Goal: Task Accomplishment & Management: Manage account settings

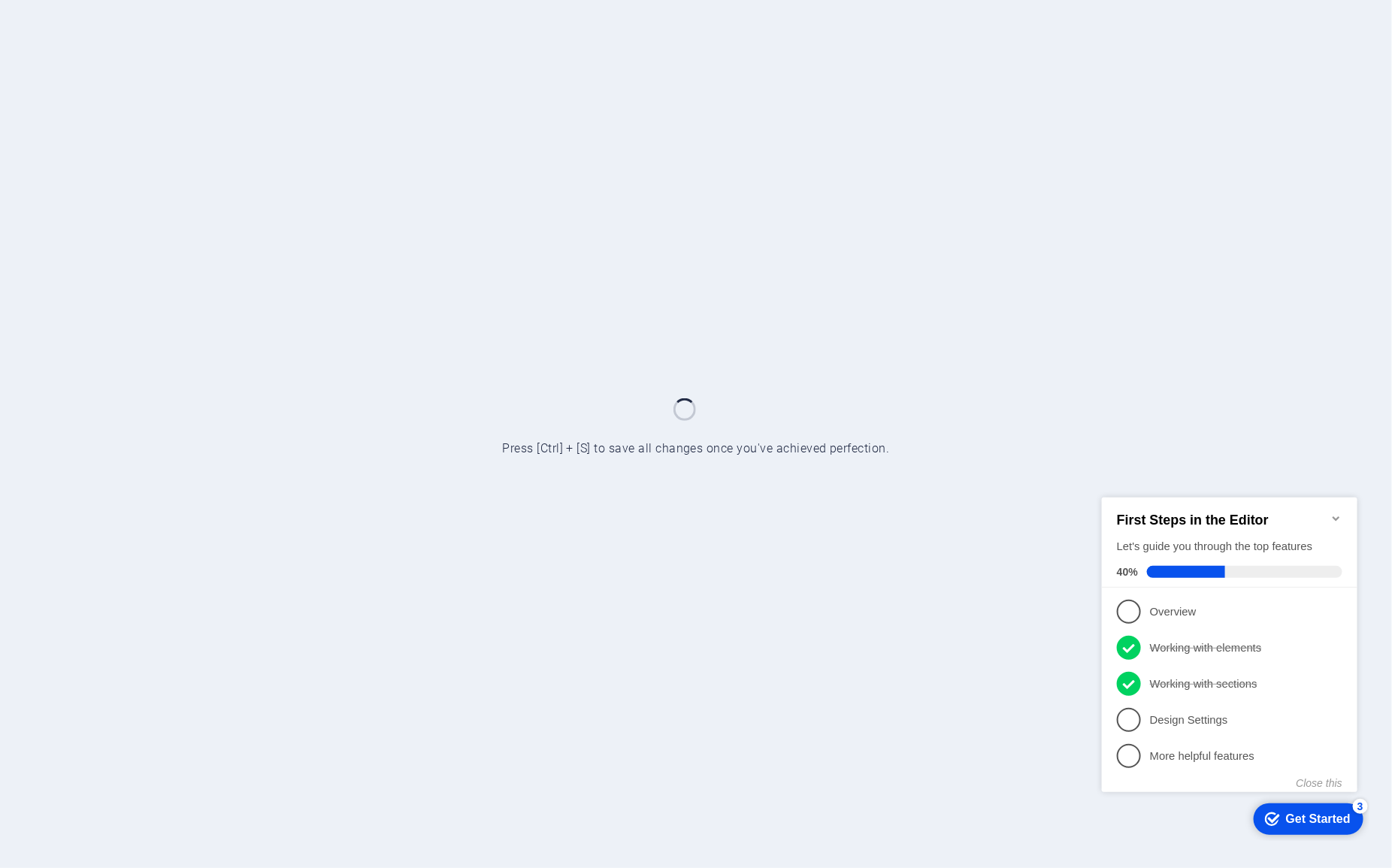
click at [1331, 511] on icon "Minimize checklist" at bounding box center [1335, 517] width 12 height 12
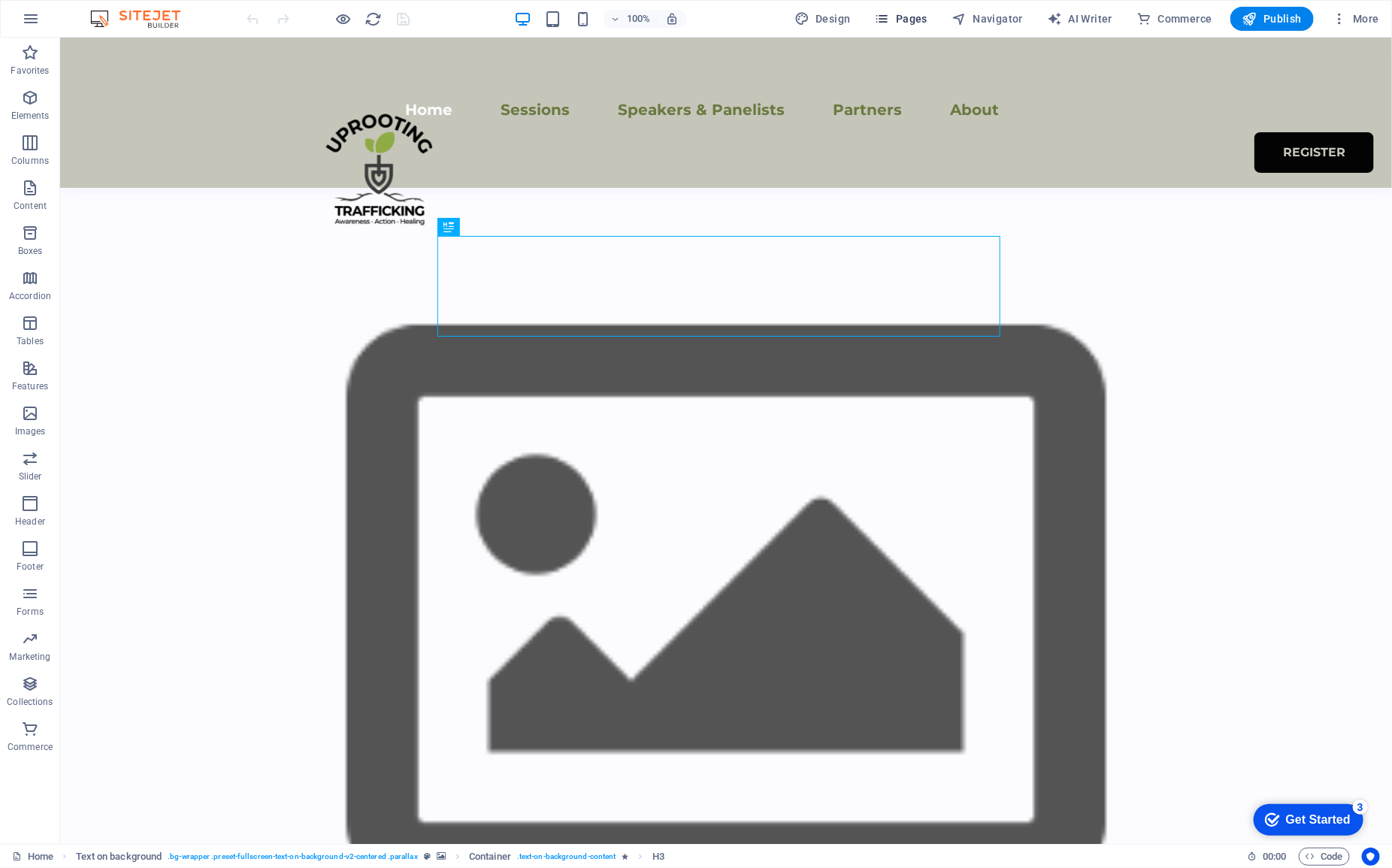
click at [922, 19] on span "Pages" at bounding box center [900, 18] width 52 height 15
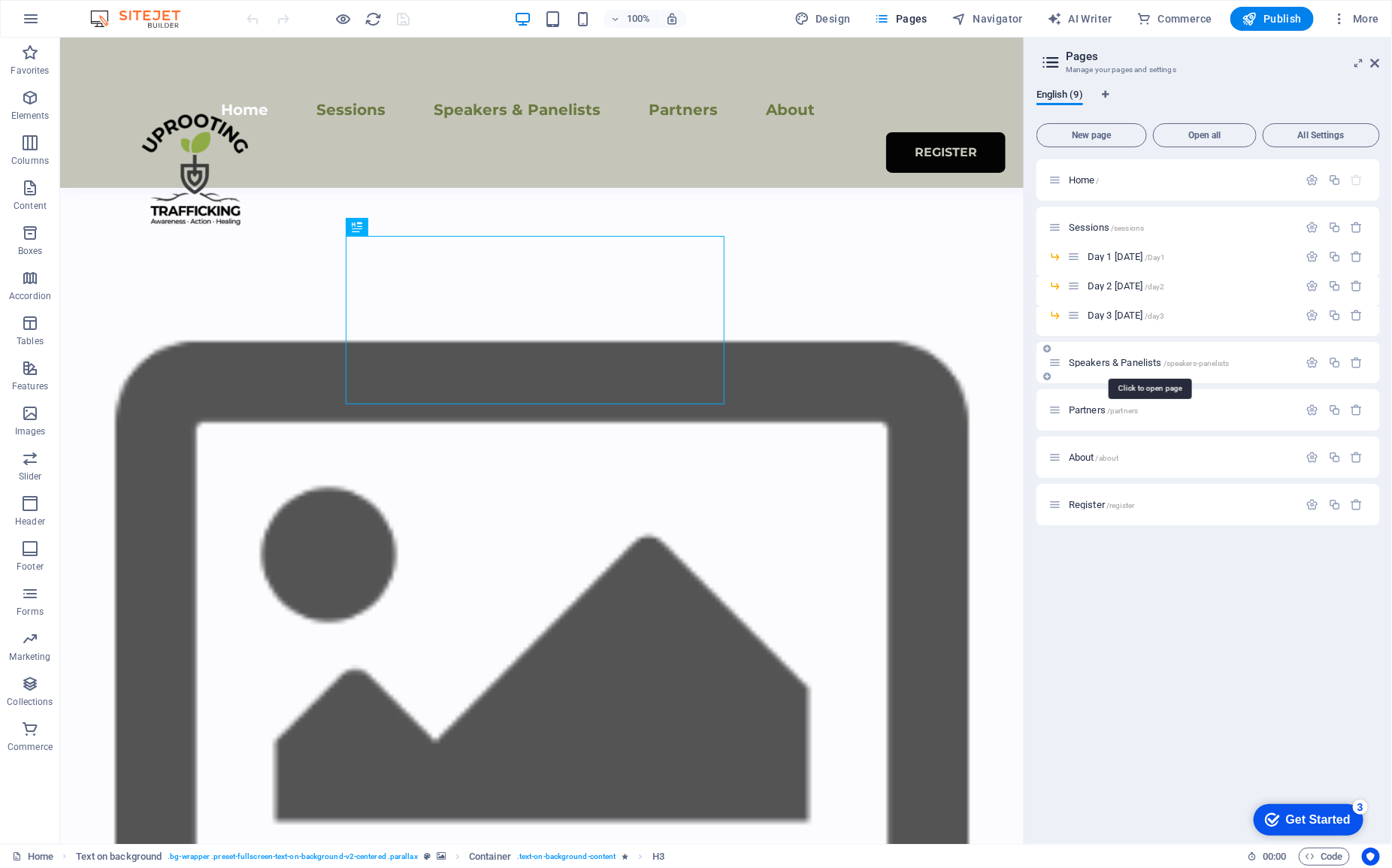
click at [1099, 363] on span "Speakers & Panelists /speakers-panelists" at bounding box center [1149, 362] width 160 height 11
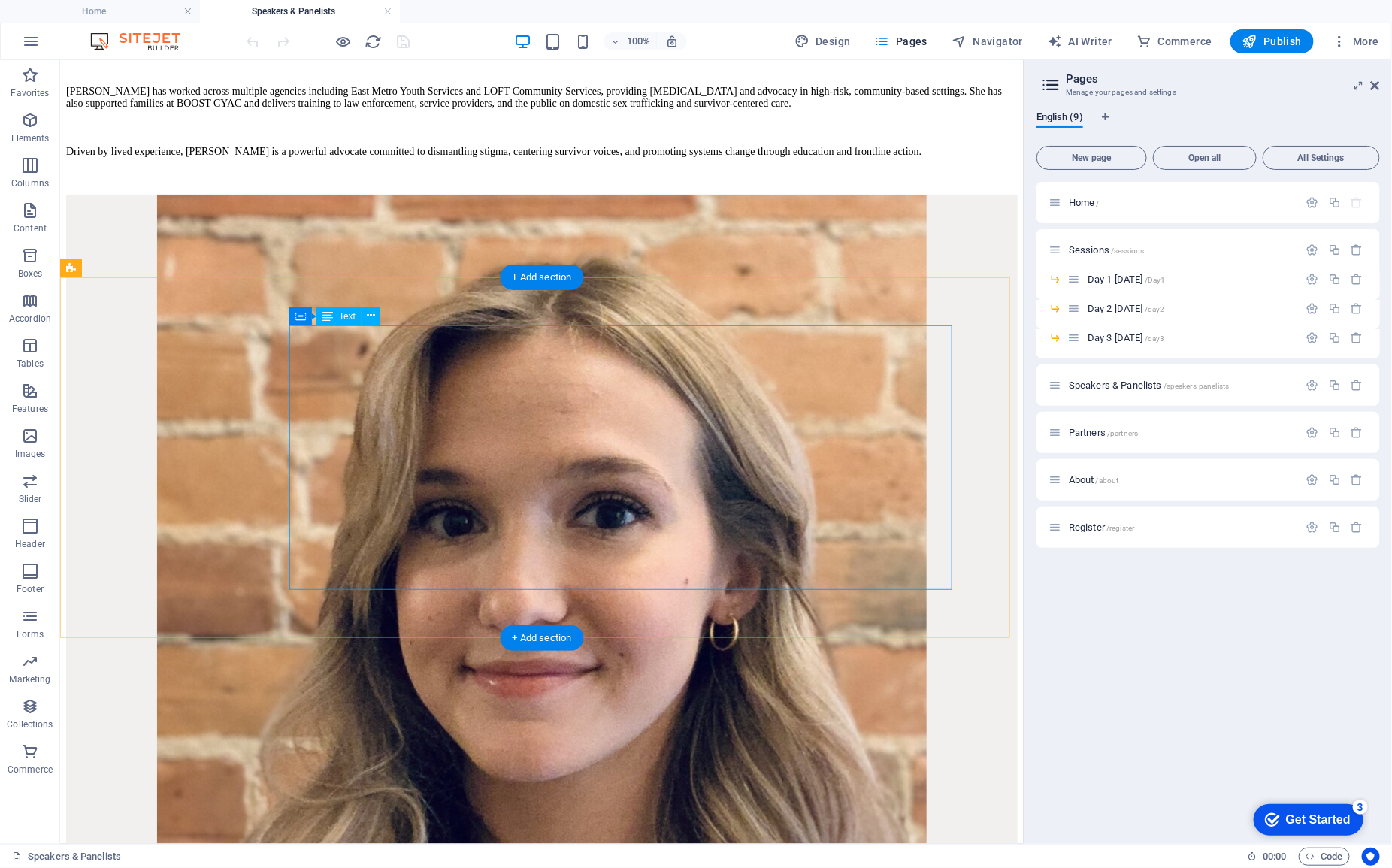
scroll to position [1033, 0]
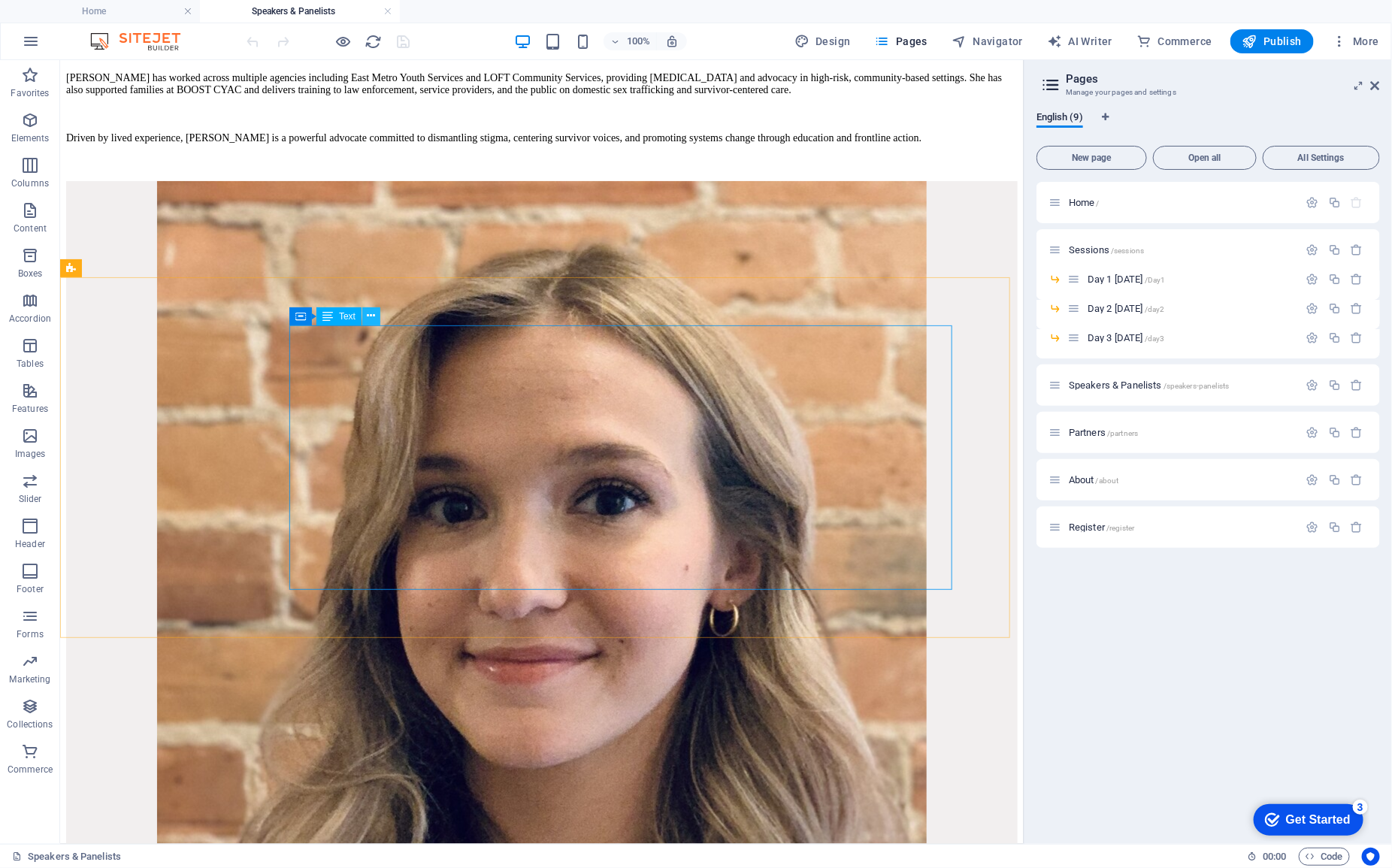
click at [372, 320] on icon at bounding box center [371, 315] width 8 height 16
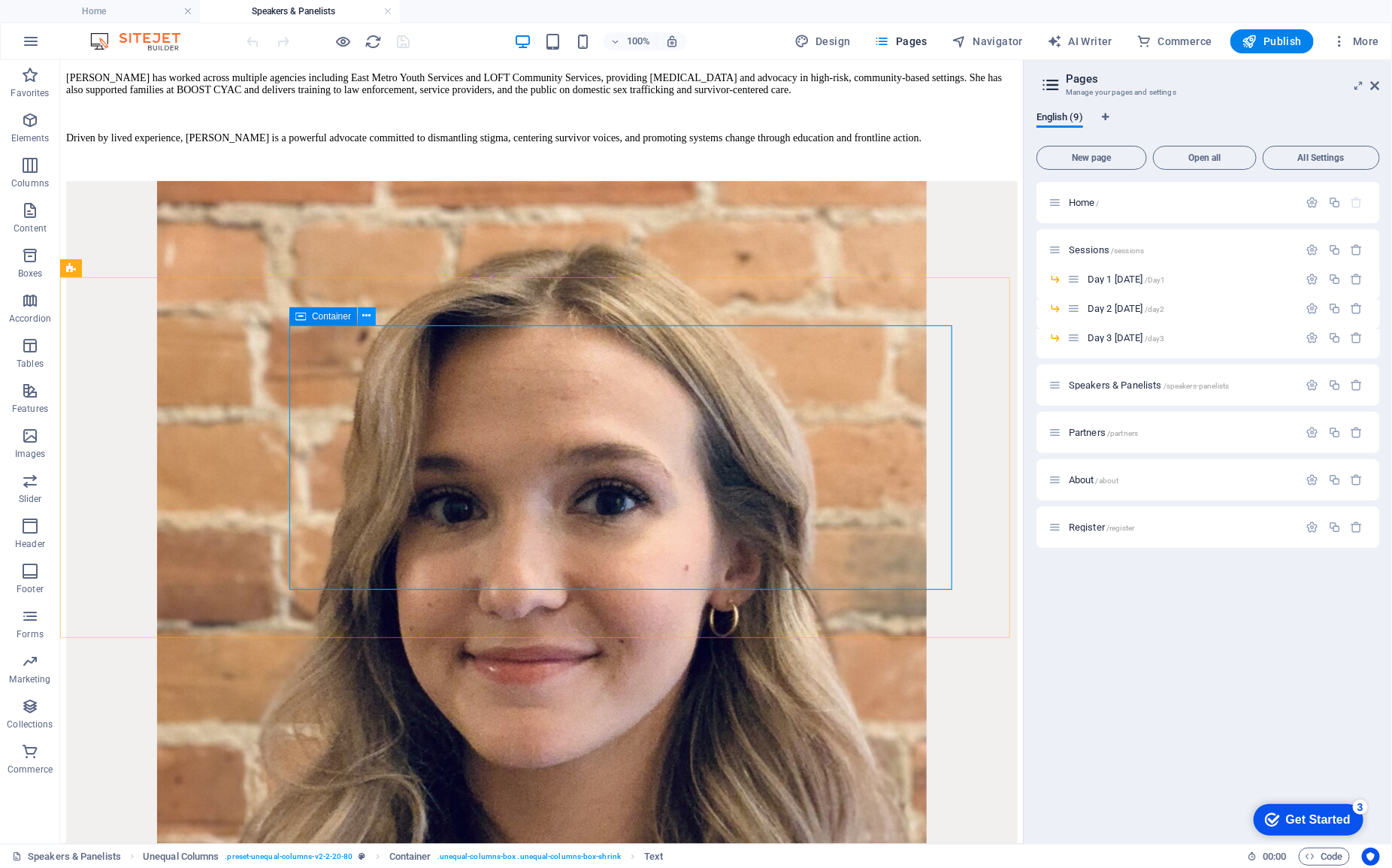
click at [366, 316] on icon at bounding box center [367, 315] width 8 height 16
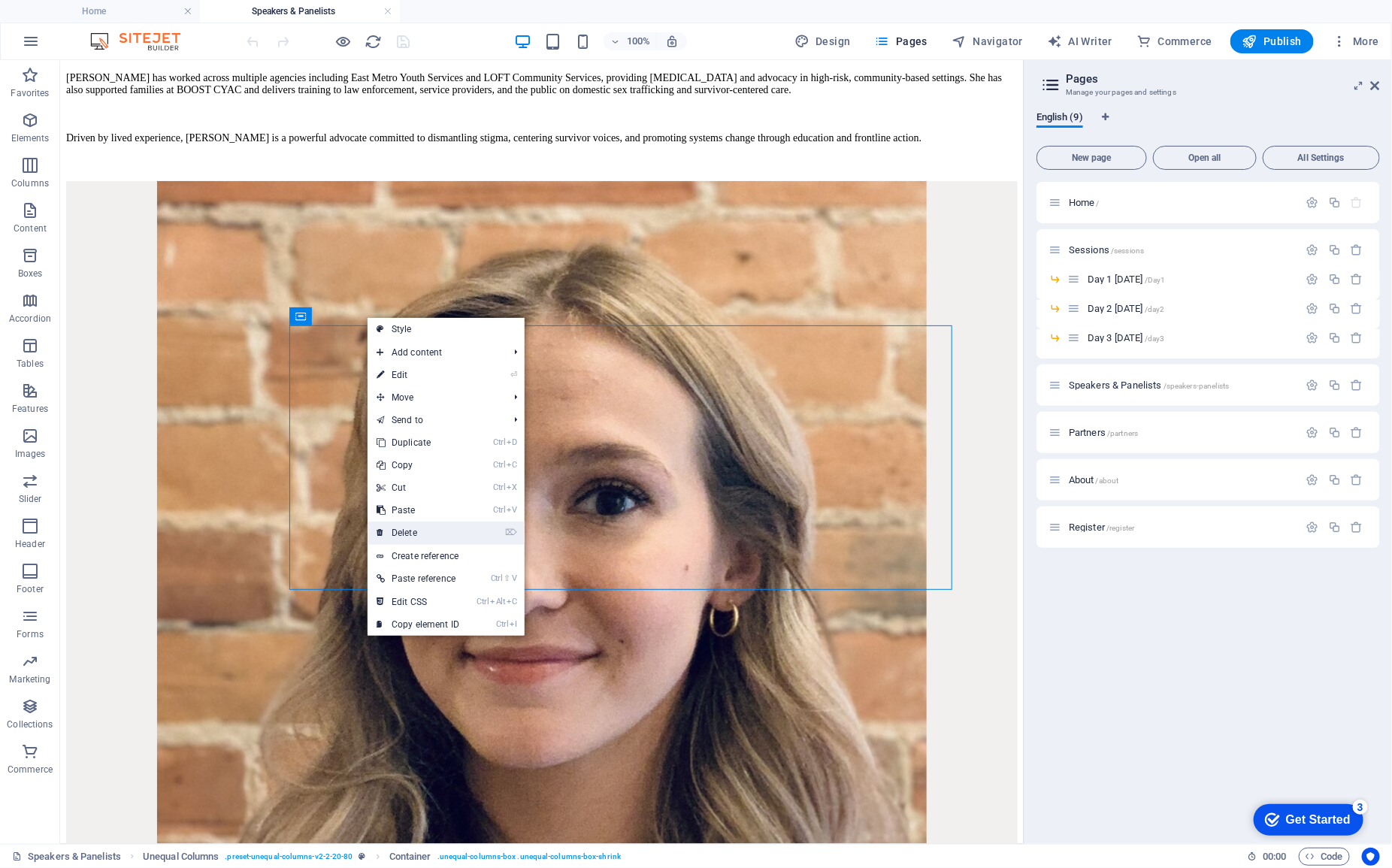
click at [436, 534] on link "⌦ Delete" at bounding box center [418, 533] width 101 height 23
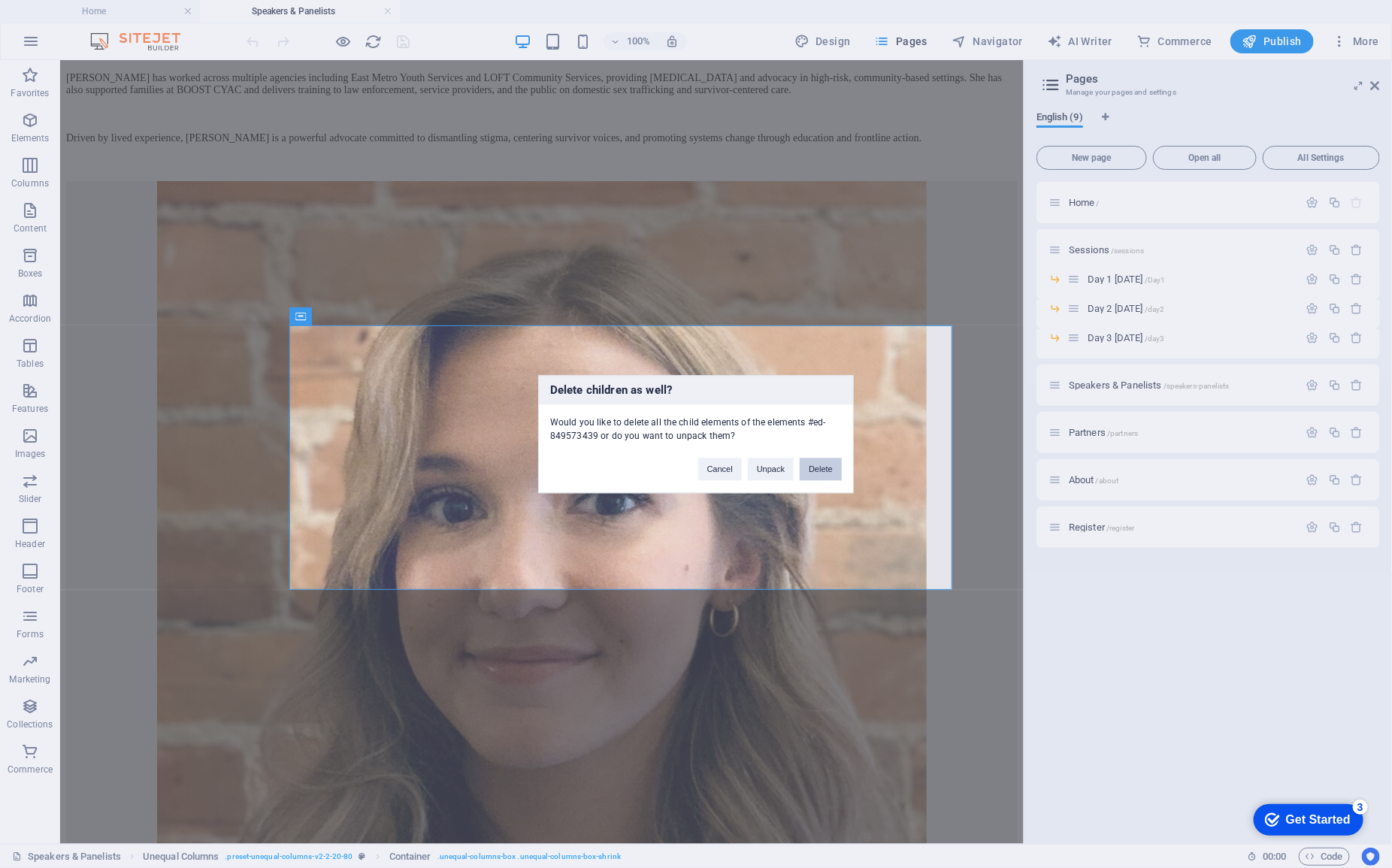
click at [816, 469] on button "Delete" at bounding box center [821, 468] width 42 height 23
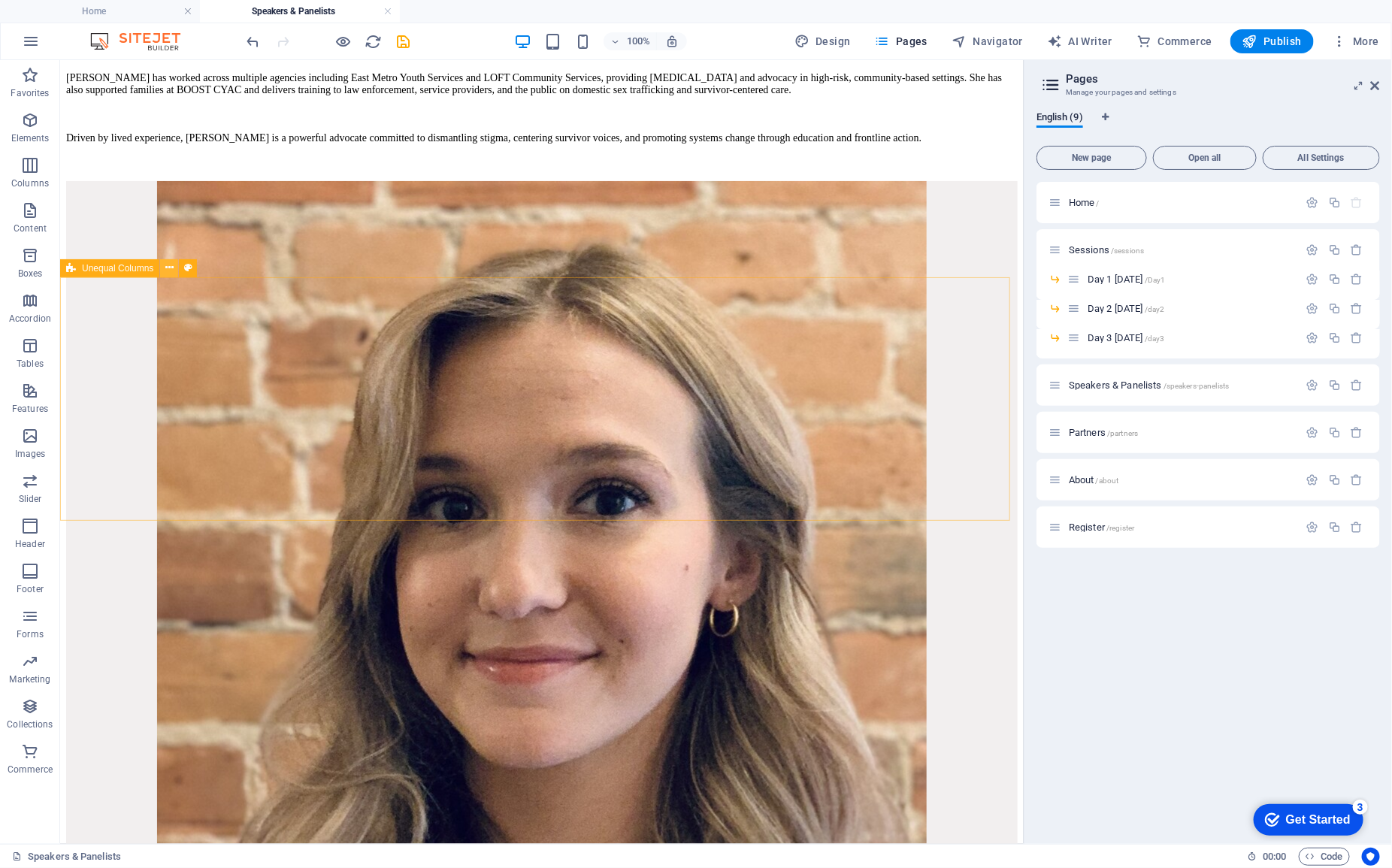
click at [169, 273] on icon at bounding box center [169, 268] width 8 height 16
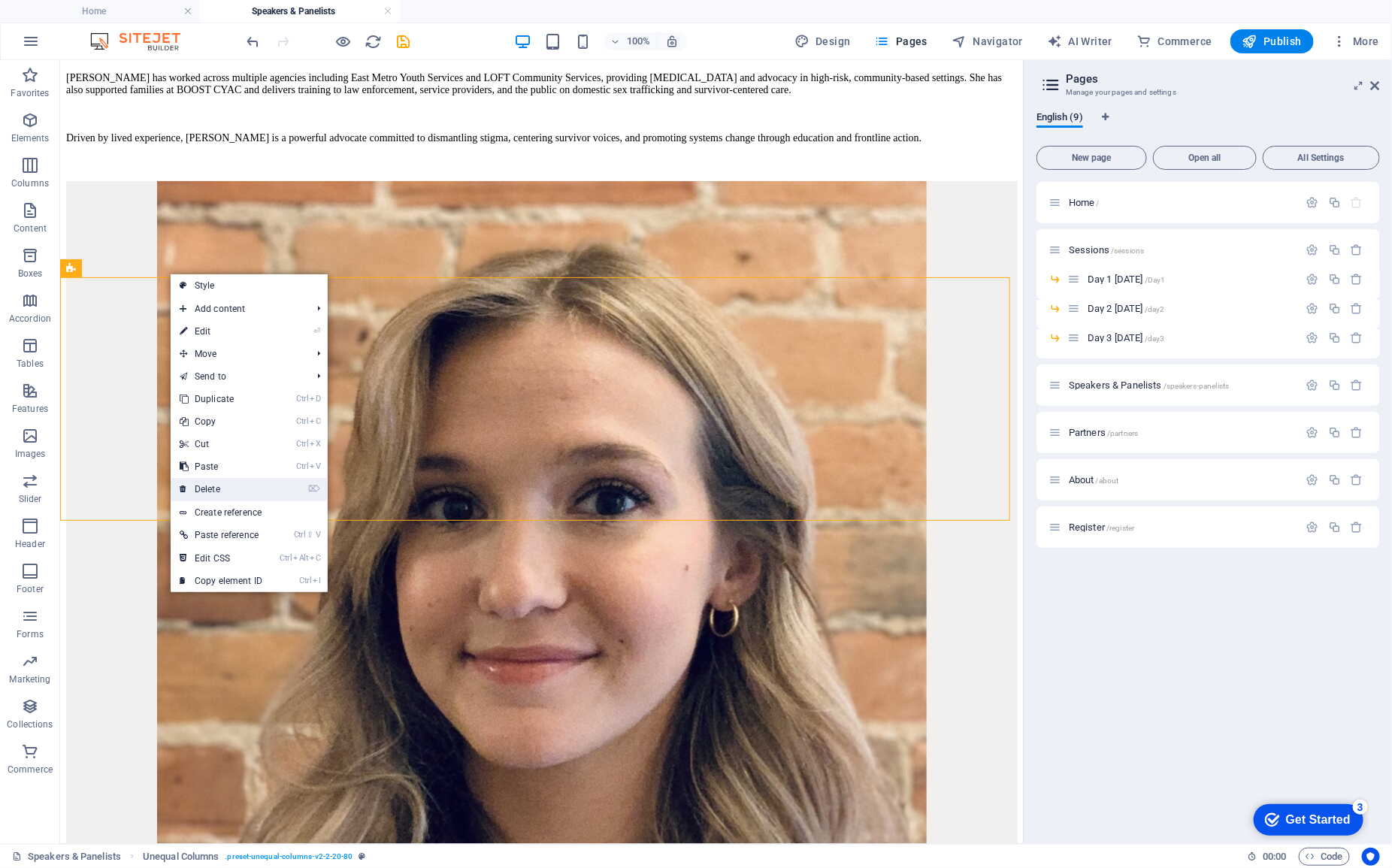
click at [229, 493] on link "⌦ Delete" at bounding box center [221, 489] width 101 height 23
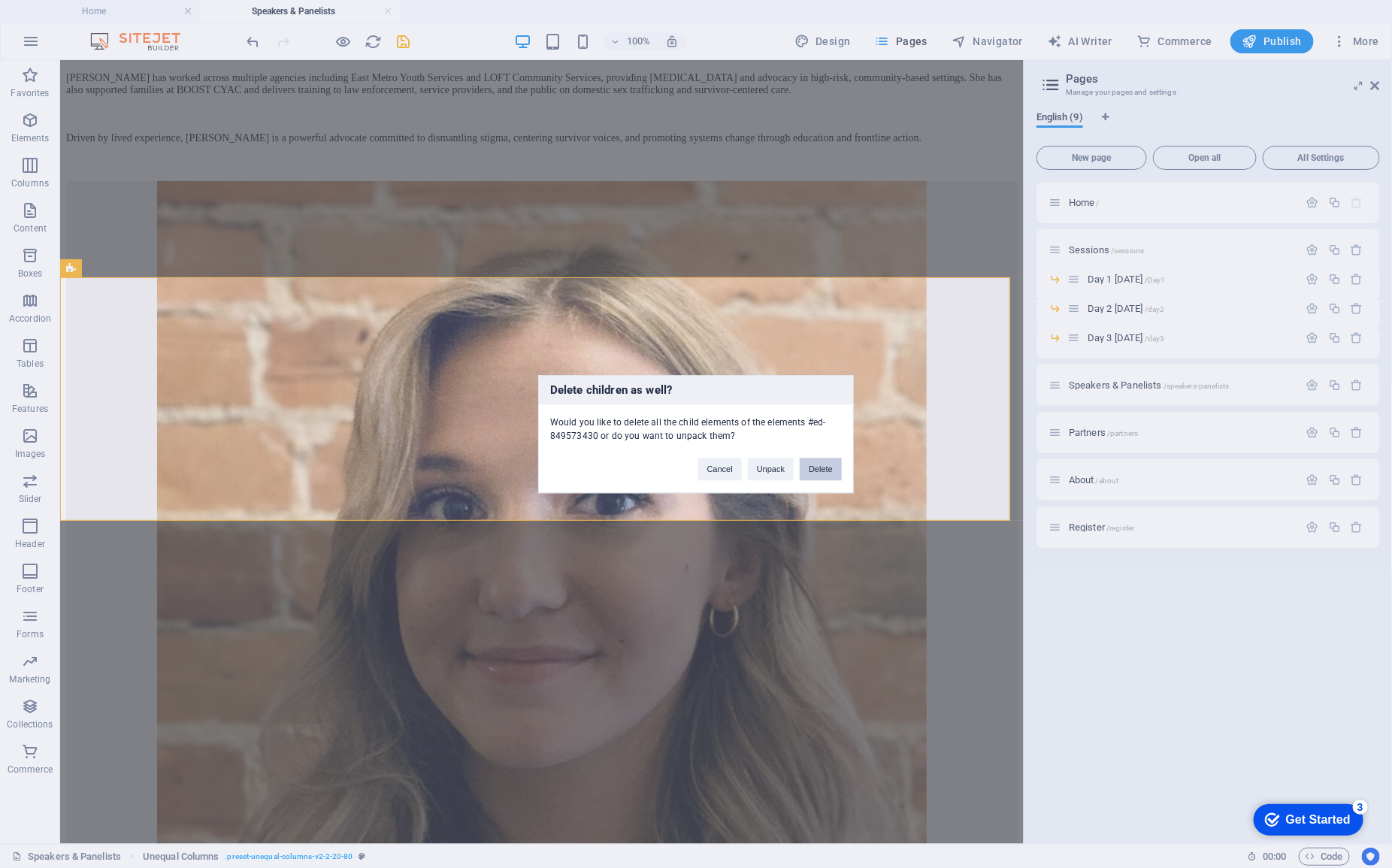
click at [820, 467] on button "Delete" at bounding box center [821, 468] width 42 height 23
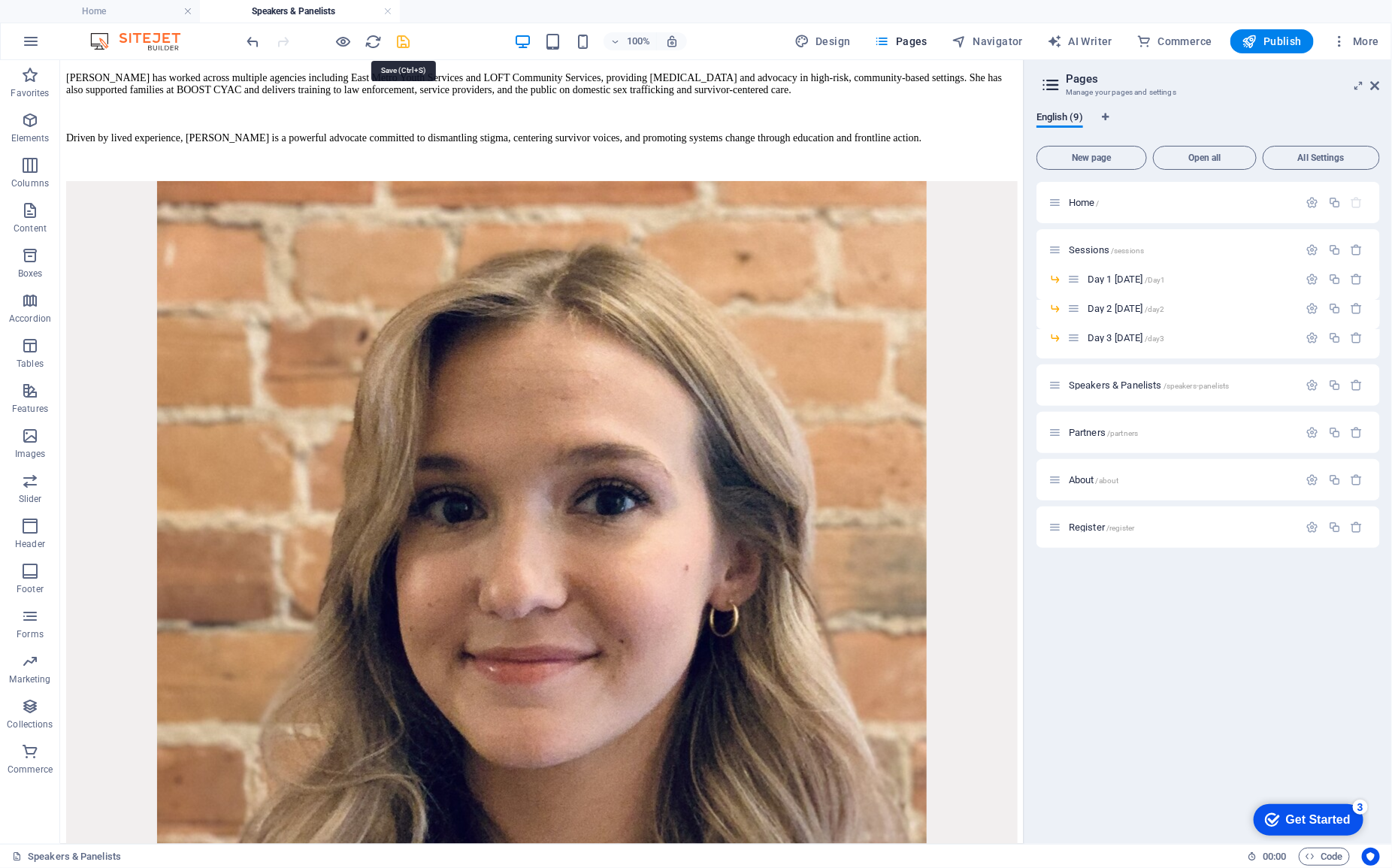
drag, startPoint x: 404, startPoint y: 36, endPoint x: 524, endPoint y: 144, distance: 161.4
click at [404, 36] on icon "save" at bounding box center [403, 41] width 17 height 17
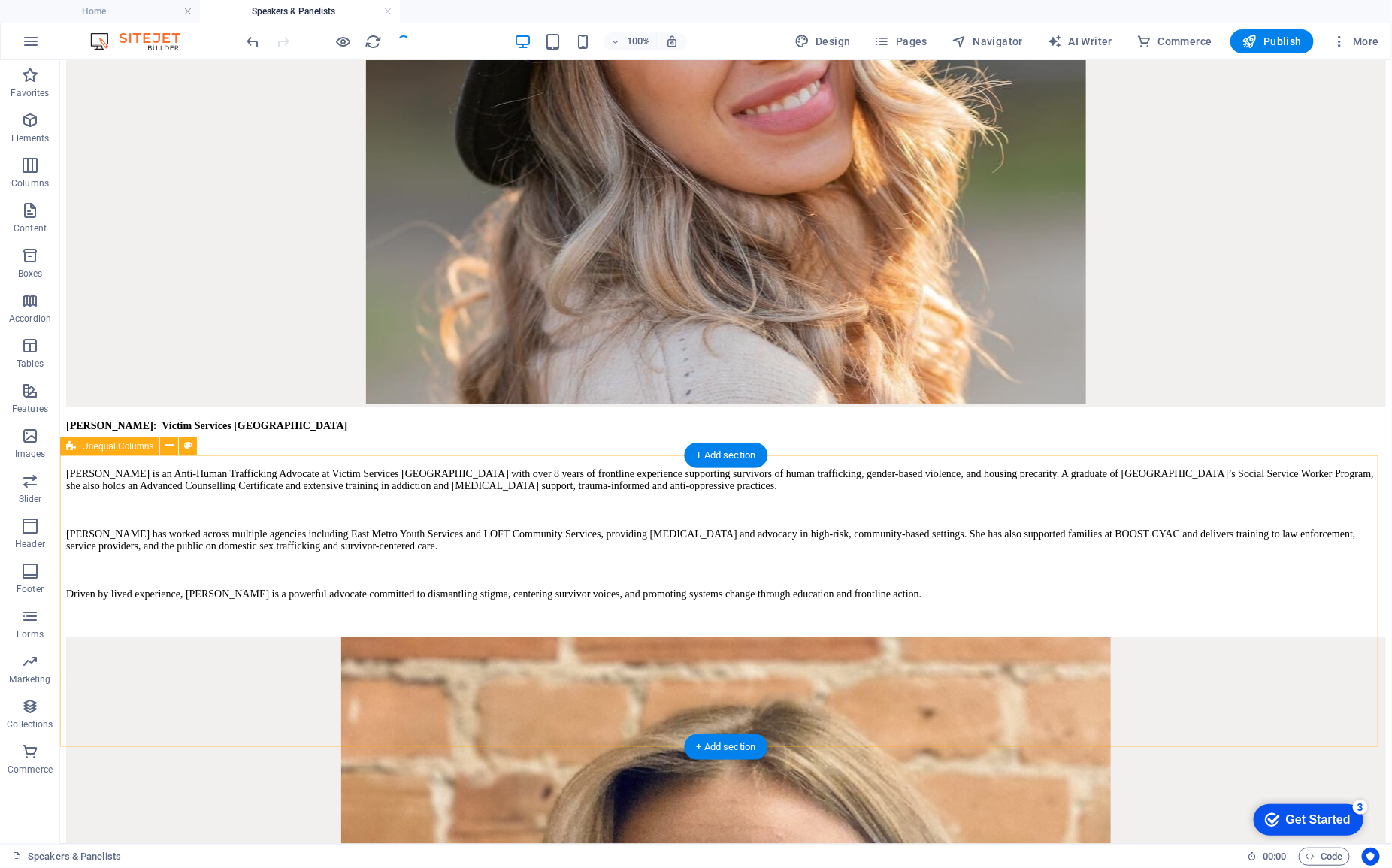
scroll to position [564, 0]
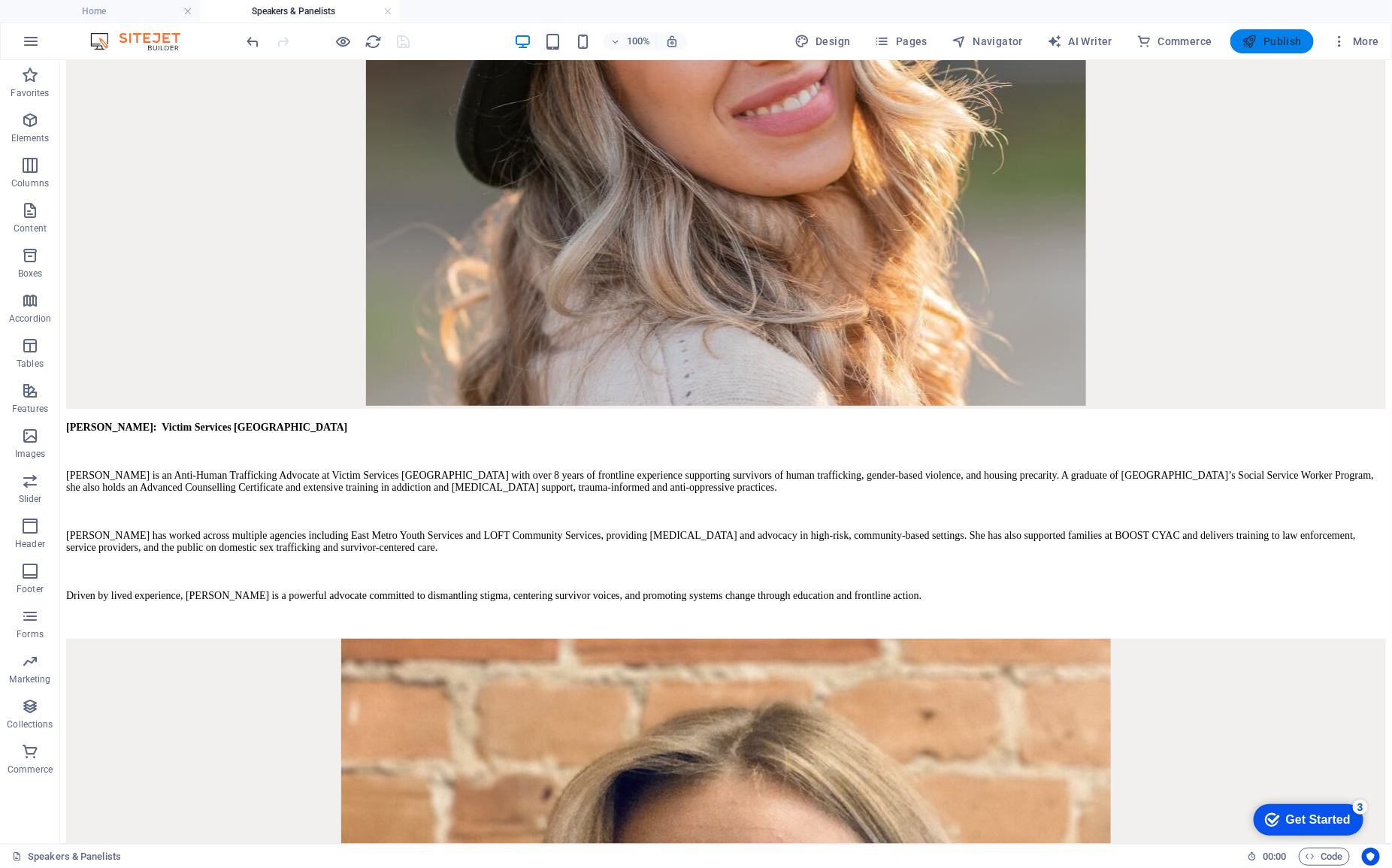
drag, startPoint x: 1276, startPoint y: 39, endPoint x: 1324, endPoint y: 144, distance: 115.5
click at [1276, 39] on span "Publish" at bounding box center [1272, 41] width 60 height 15
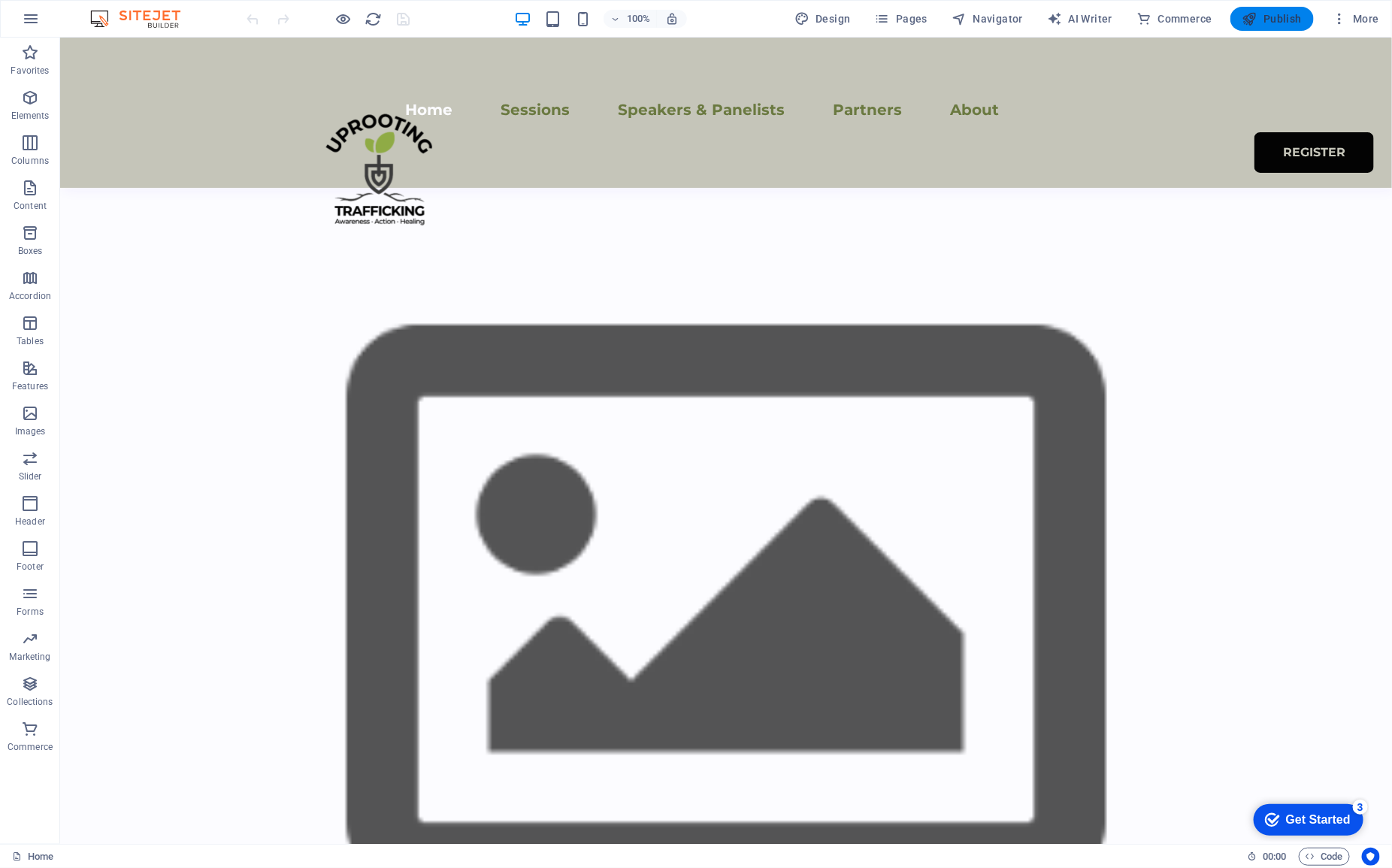
click at [1279, 20] on span "Publish" at bounding box center [1272, 18] width 60 height 15
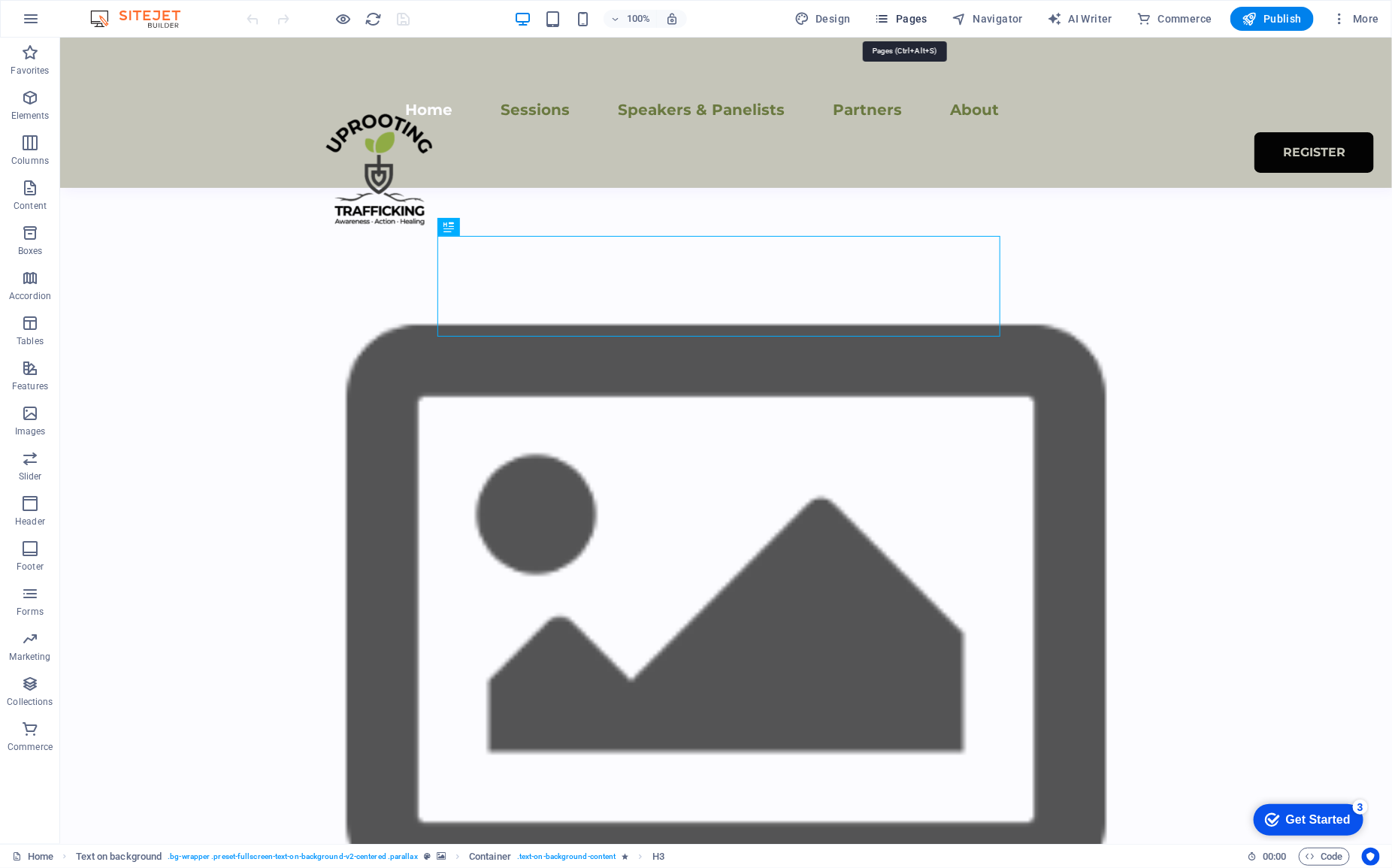
click at [902, 7] on button "Pages" at bounding box center [901, 18] width 64 height 24
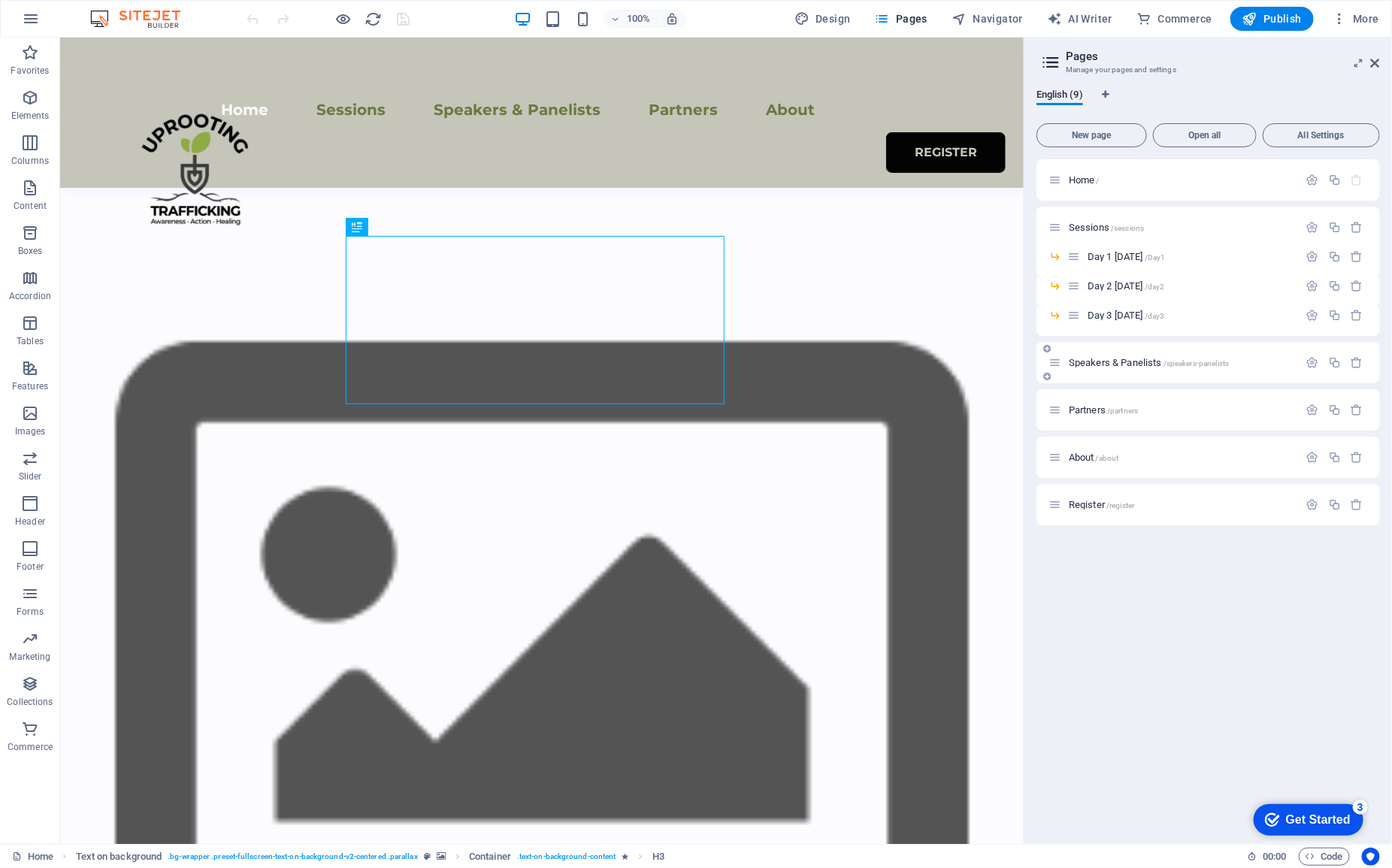
click at [1102, 369] on div "Speakers & Panelists /speakers-panelists" at bounding box center [1173, 362] width 250 height 17
click at [1103, 363] on span "Speakers & Panelists /speakers-panelists" at bounding box center [1149, 362] width 160 height 11
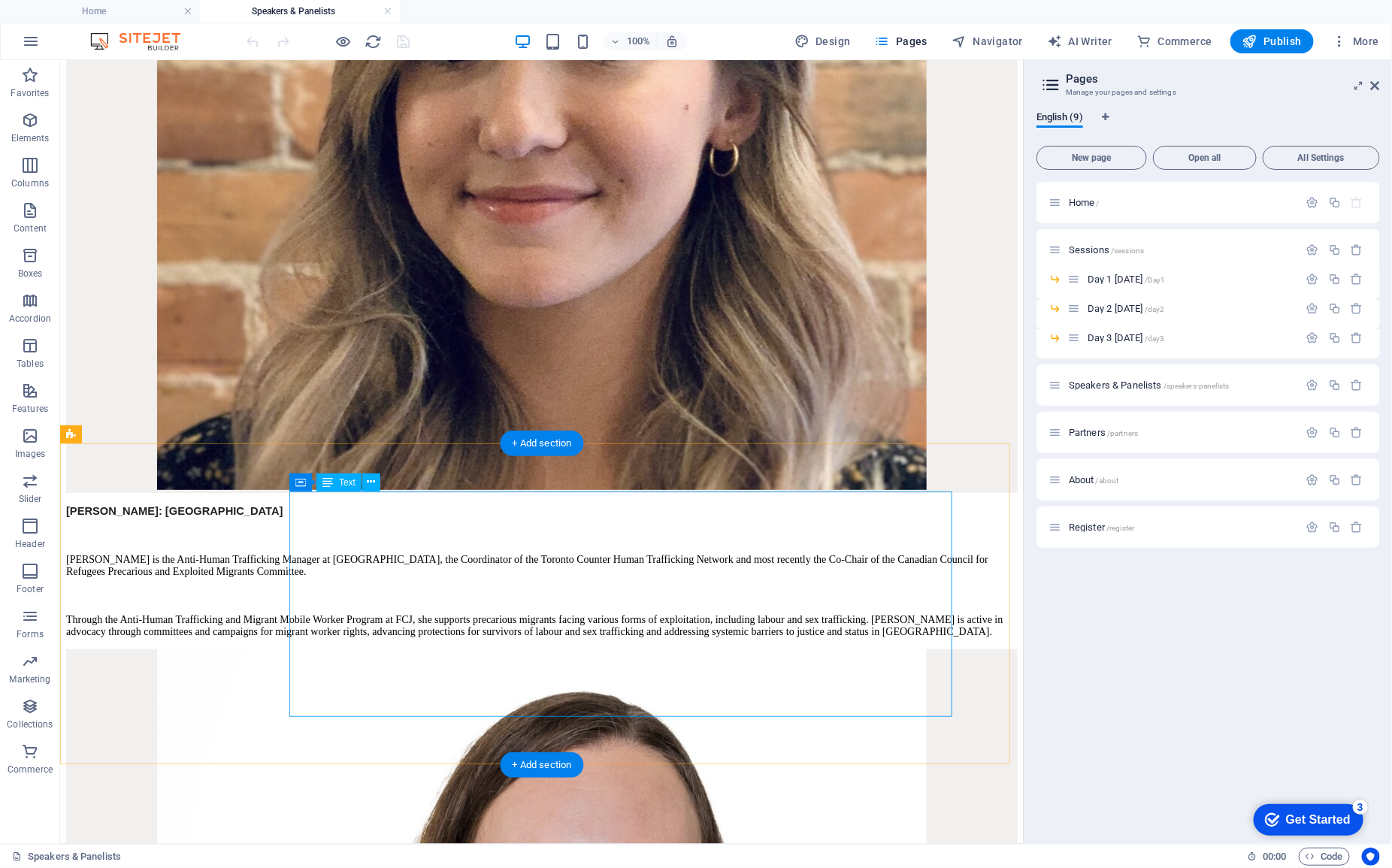
scroll to position [1409, 0]
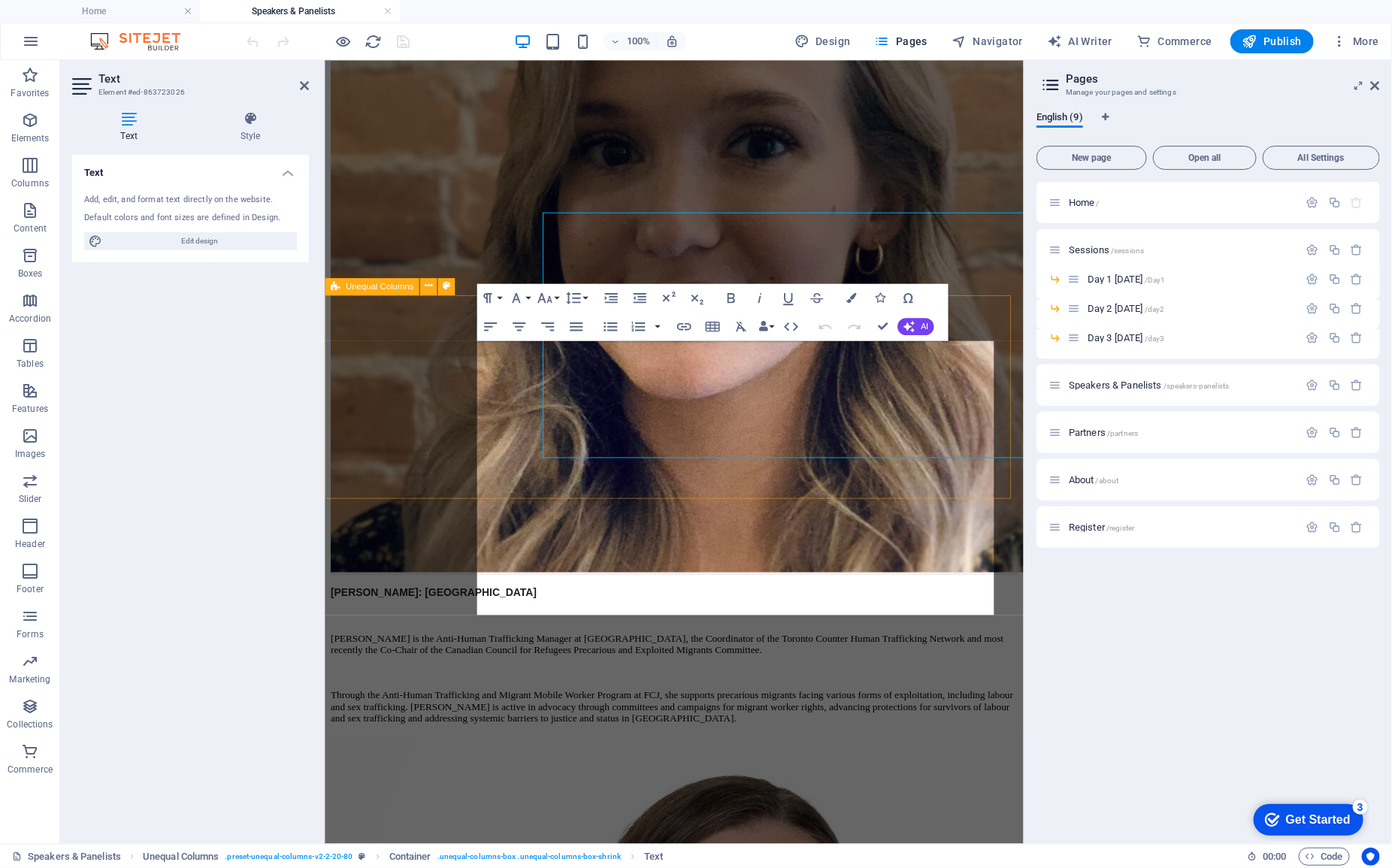
scroll to position [1499, 0]
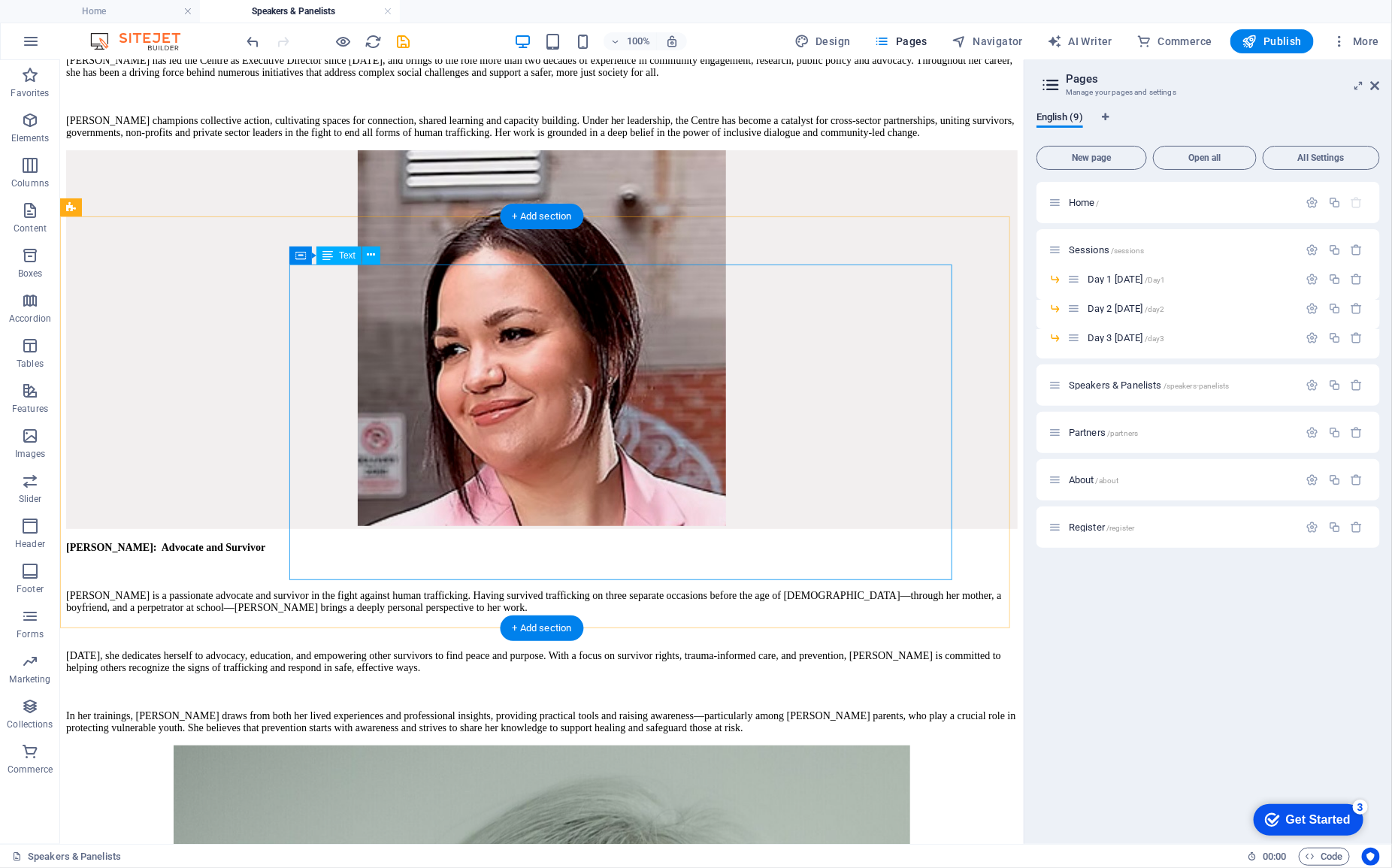
scroll to position [2678, 0]
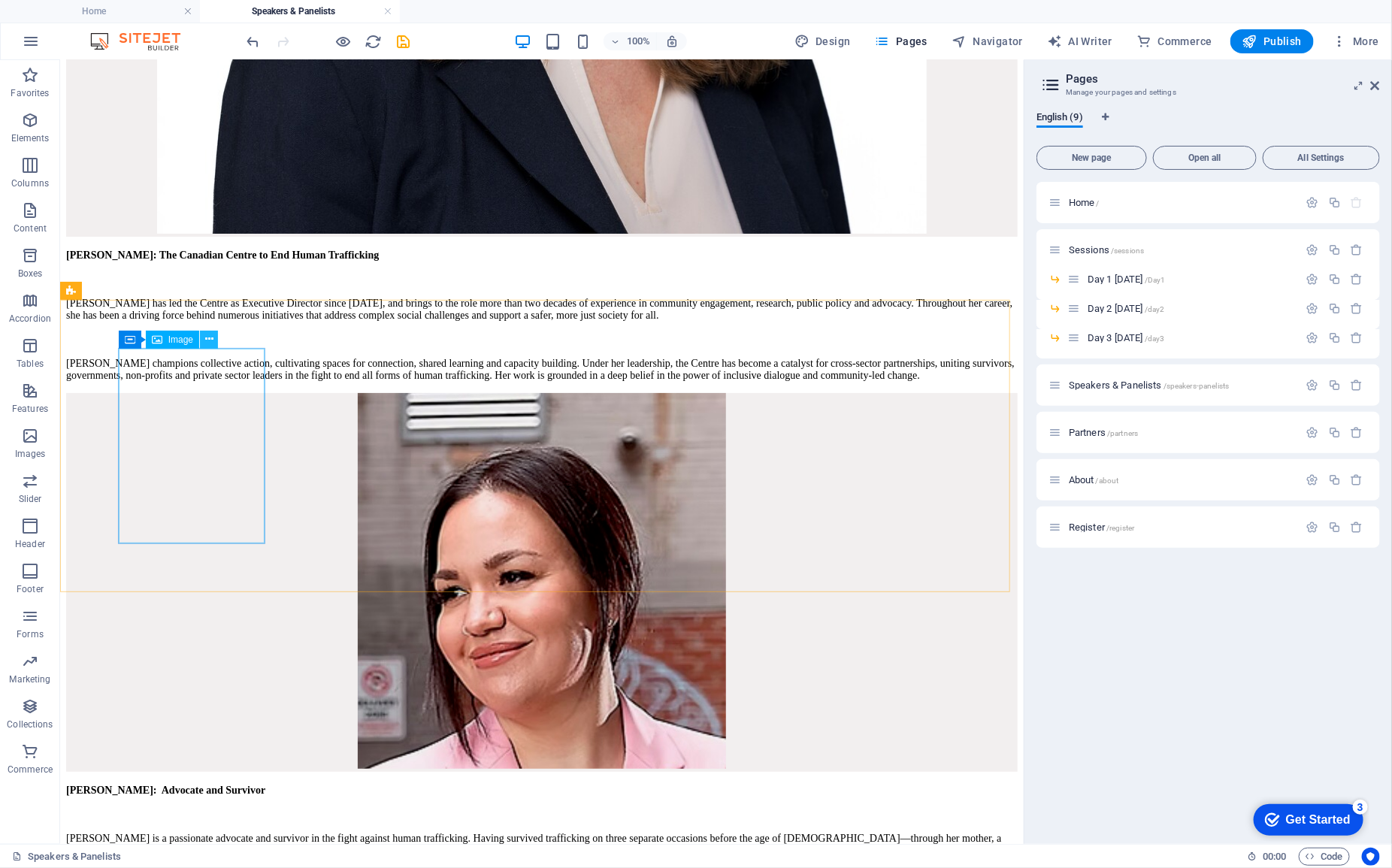
click at [205, 335] on icon at bounding box center [209, 338] width 8 height 16
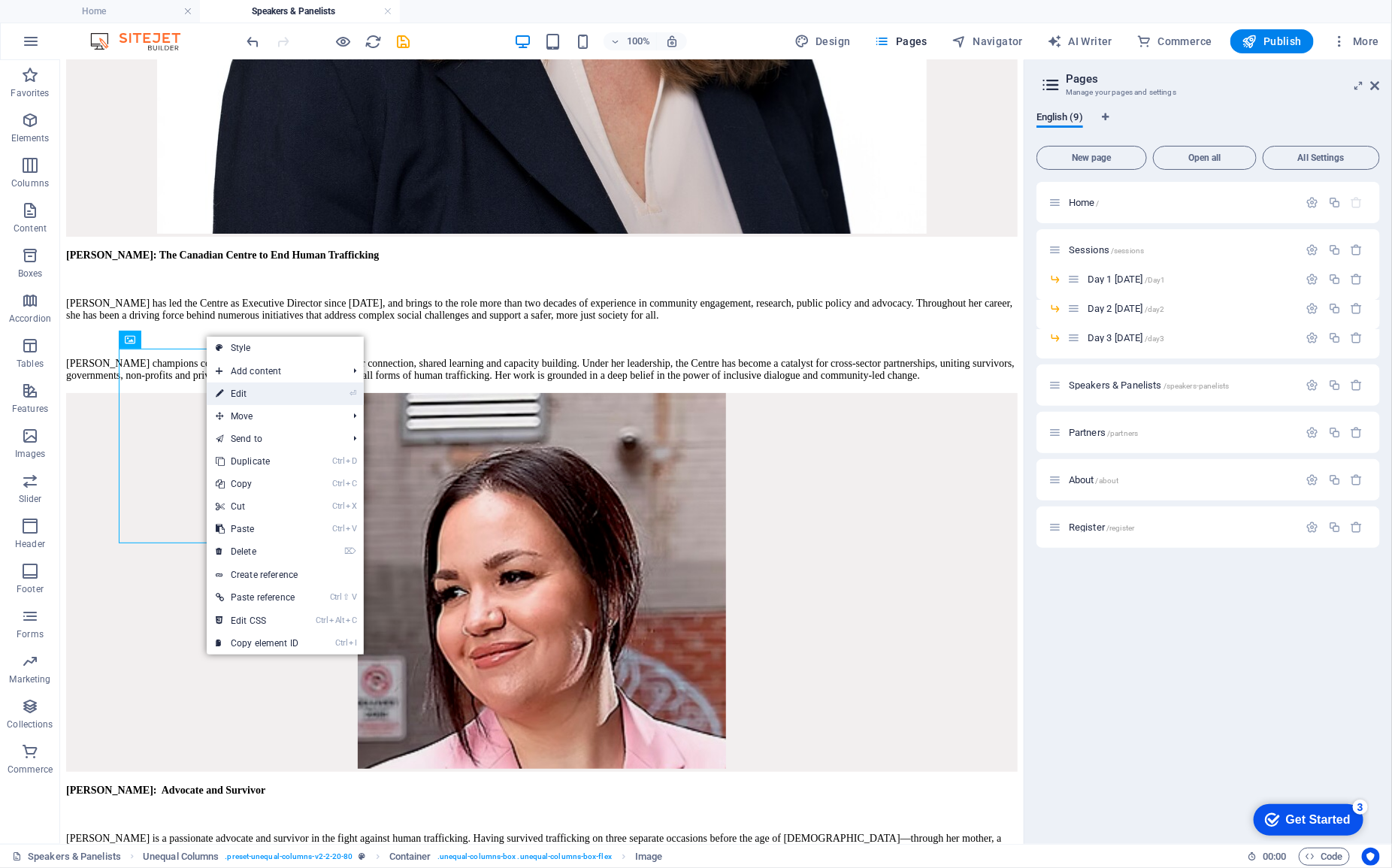
click at [238, 400] on link "⏎ Edit" at bounding box center [257, 393] width 101 height 23
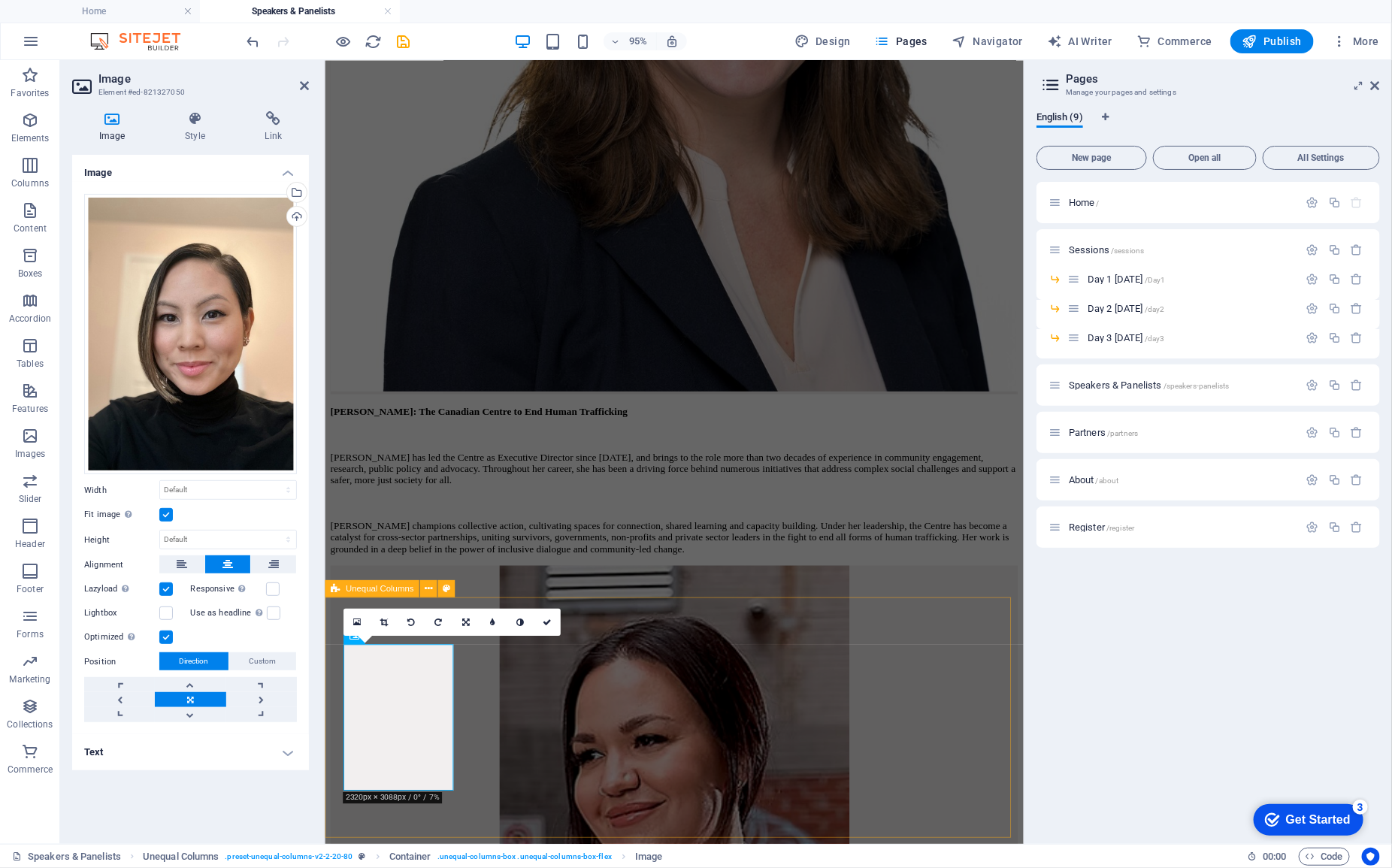
scroll to position [2247, 0]
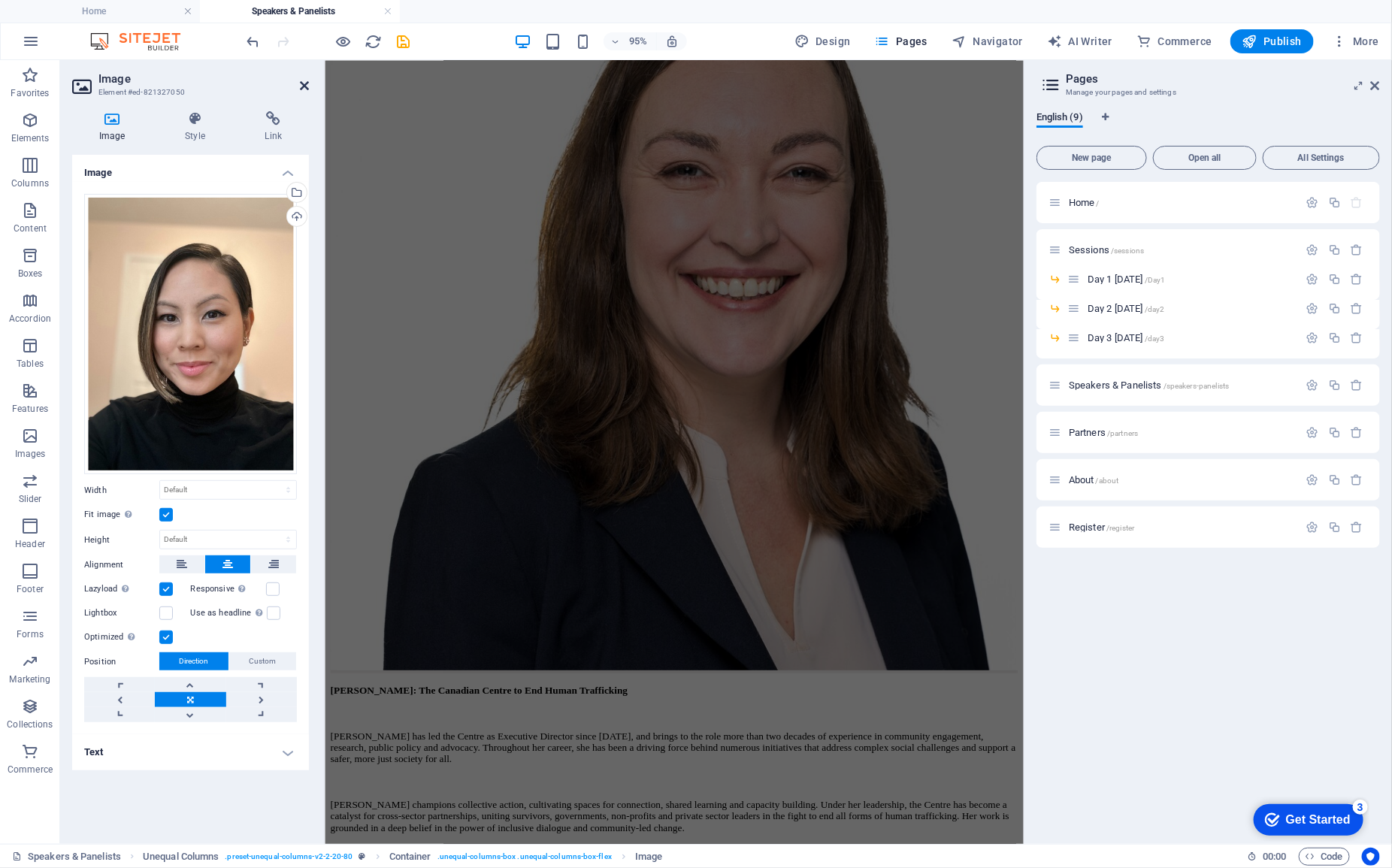
click at [306, 86] on icon at bounding box center [304, 85] width 9 height 12
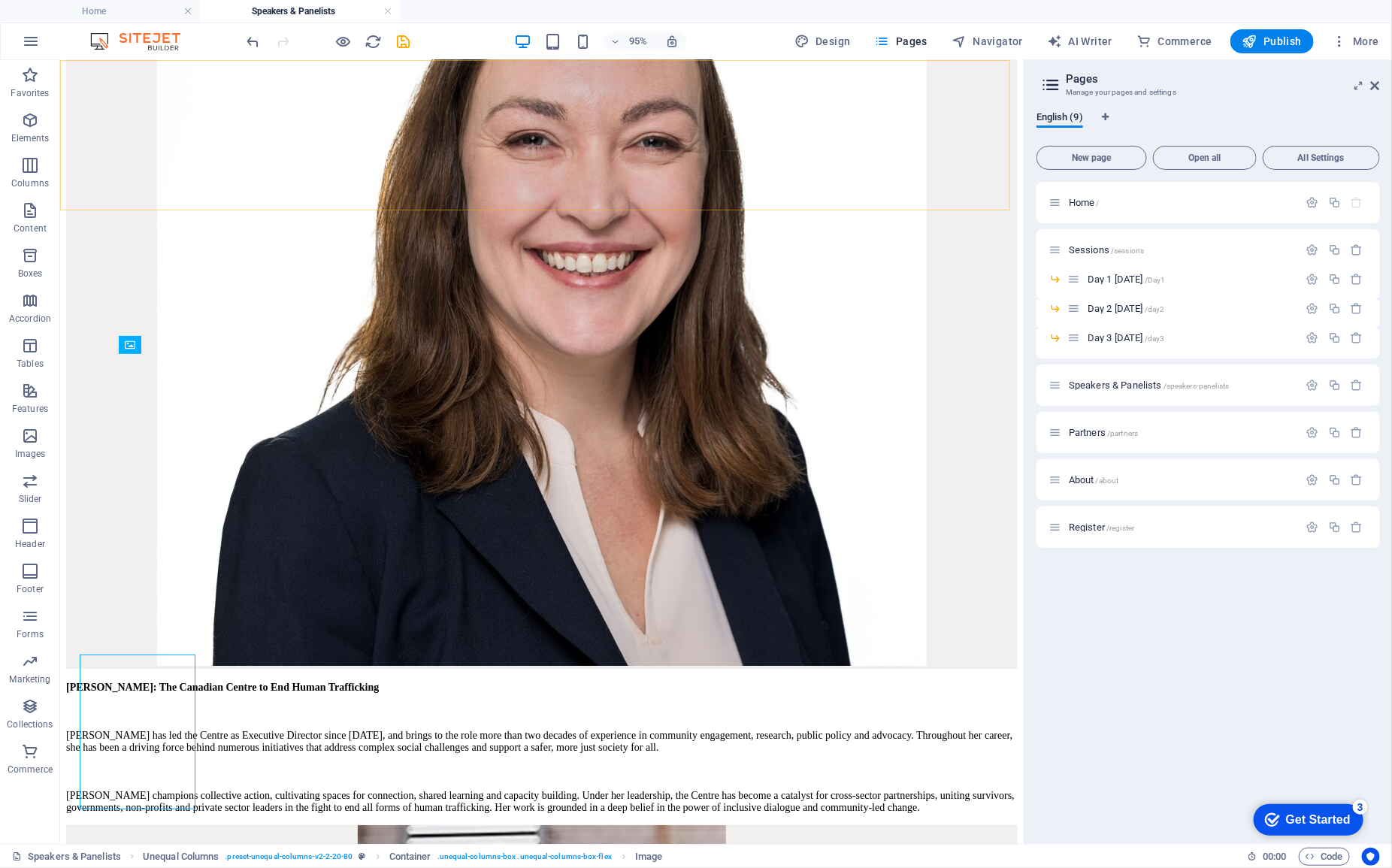
scroll to position [2673, 0]
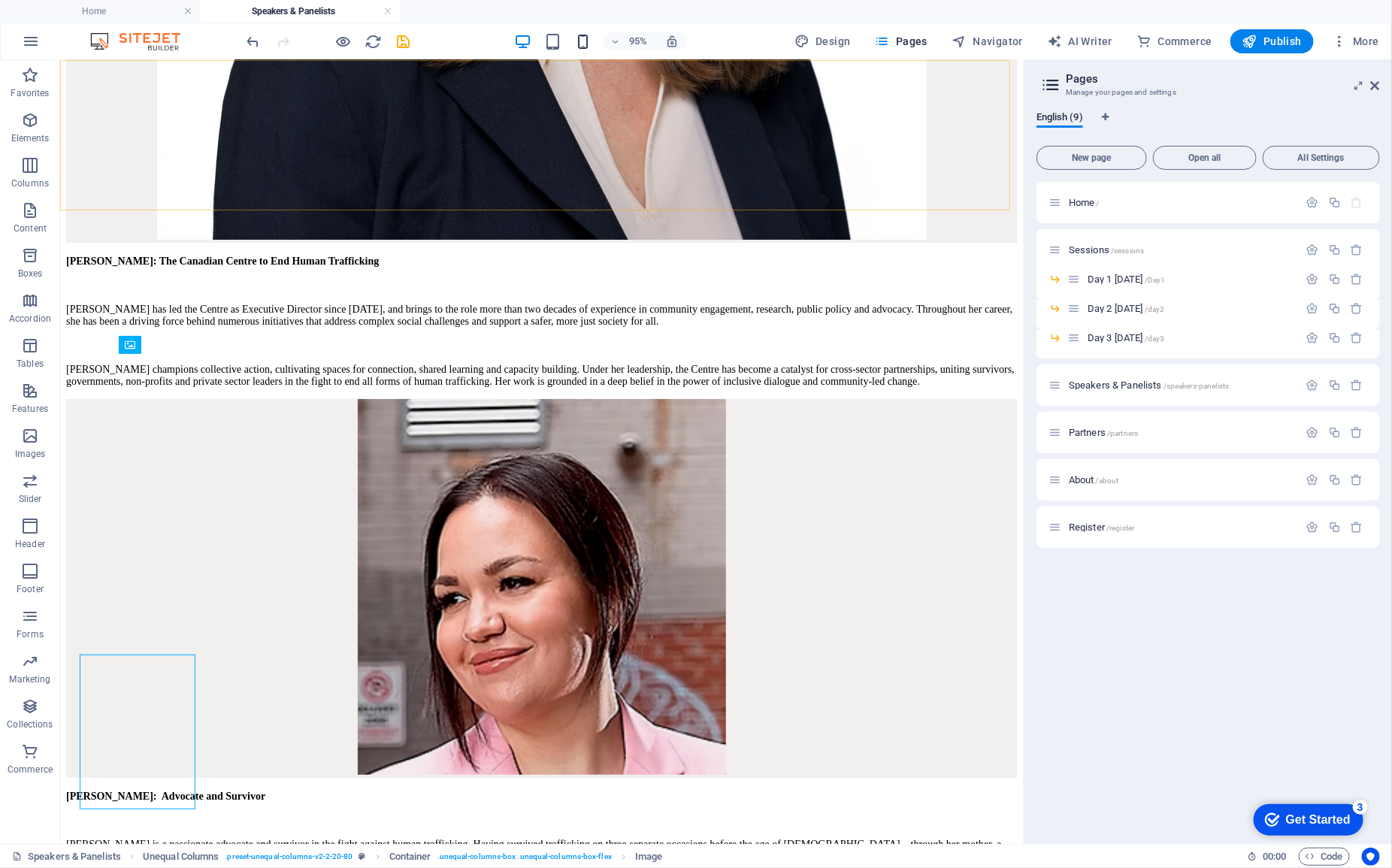
click at [590, 41] on icon "button" at bounding box center [582, 41] width 17 height 17
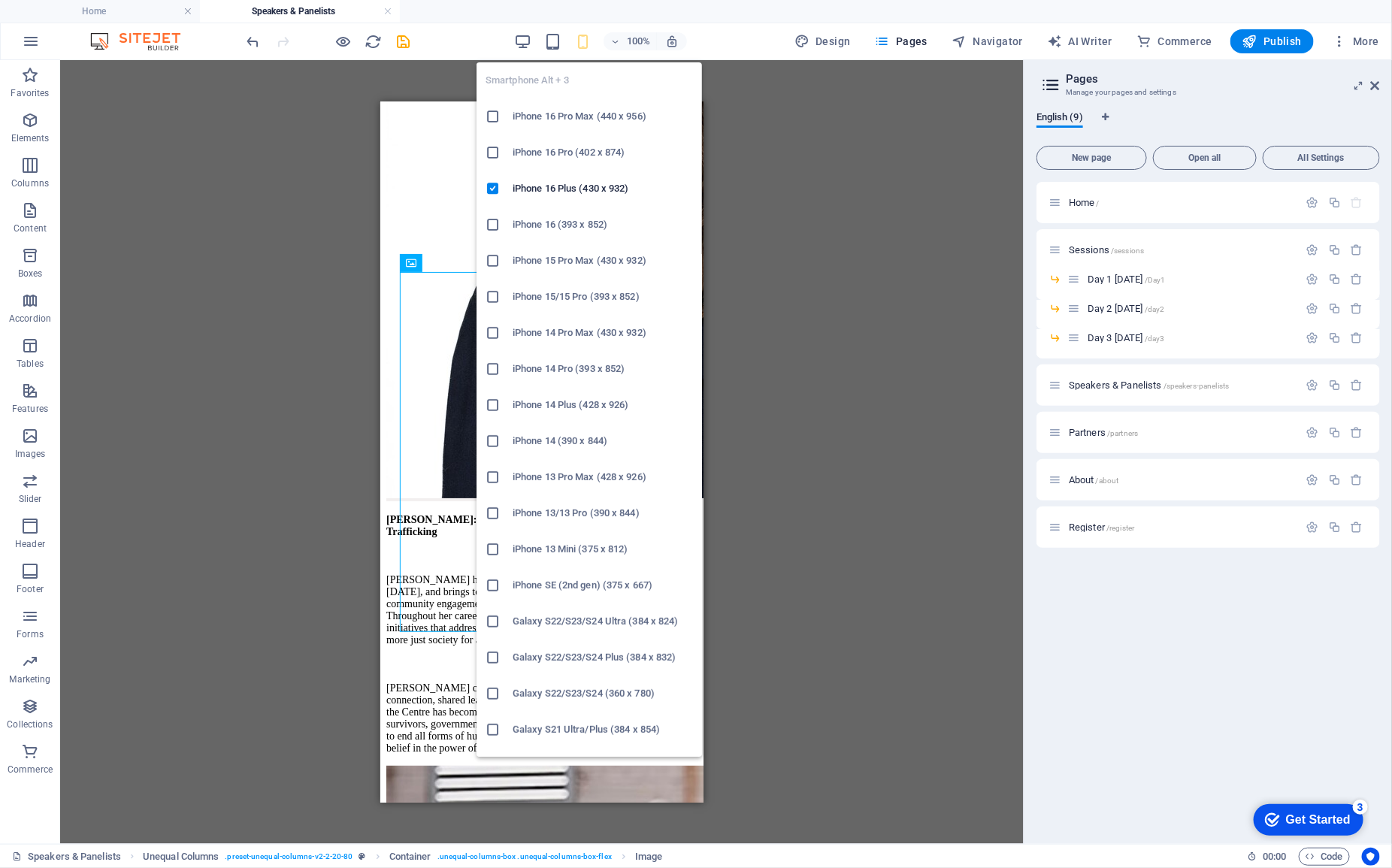
scroll to position [5943, 0]
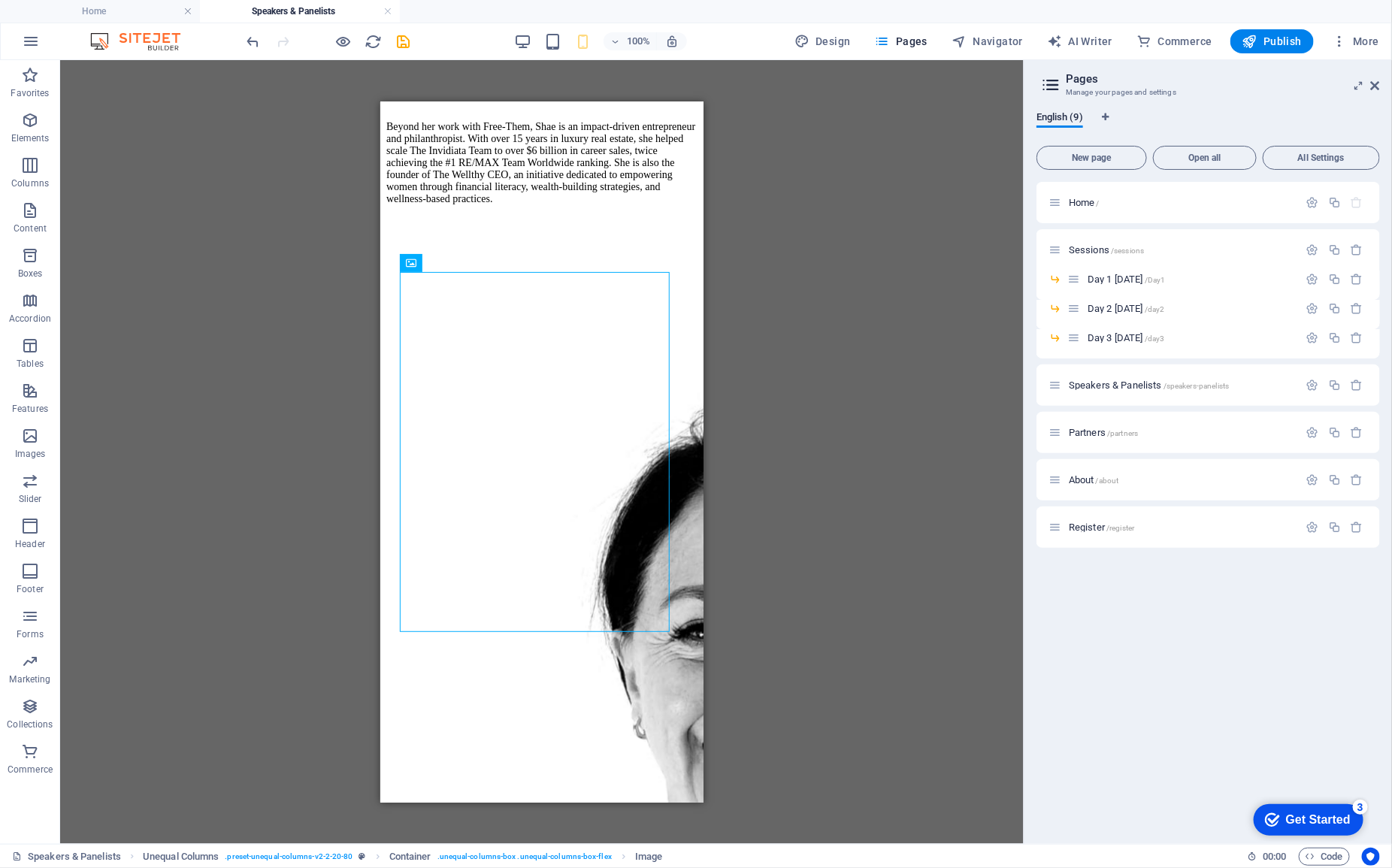
click at [745, 327] on div "Unequal Columns Container Text Container Unequal Columns Container Text Contain…" at bounding box center [542, 452] width 964 height 784
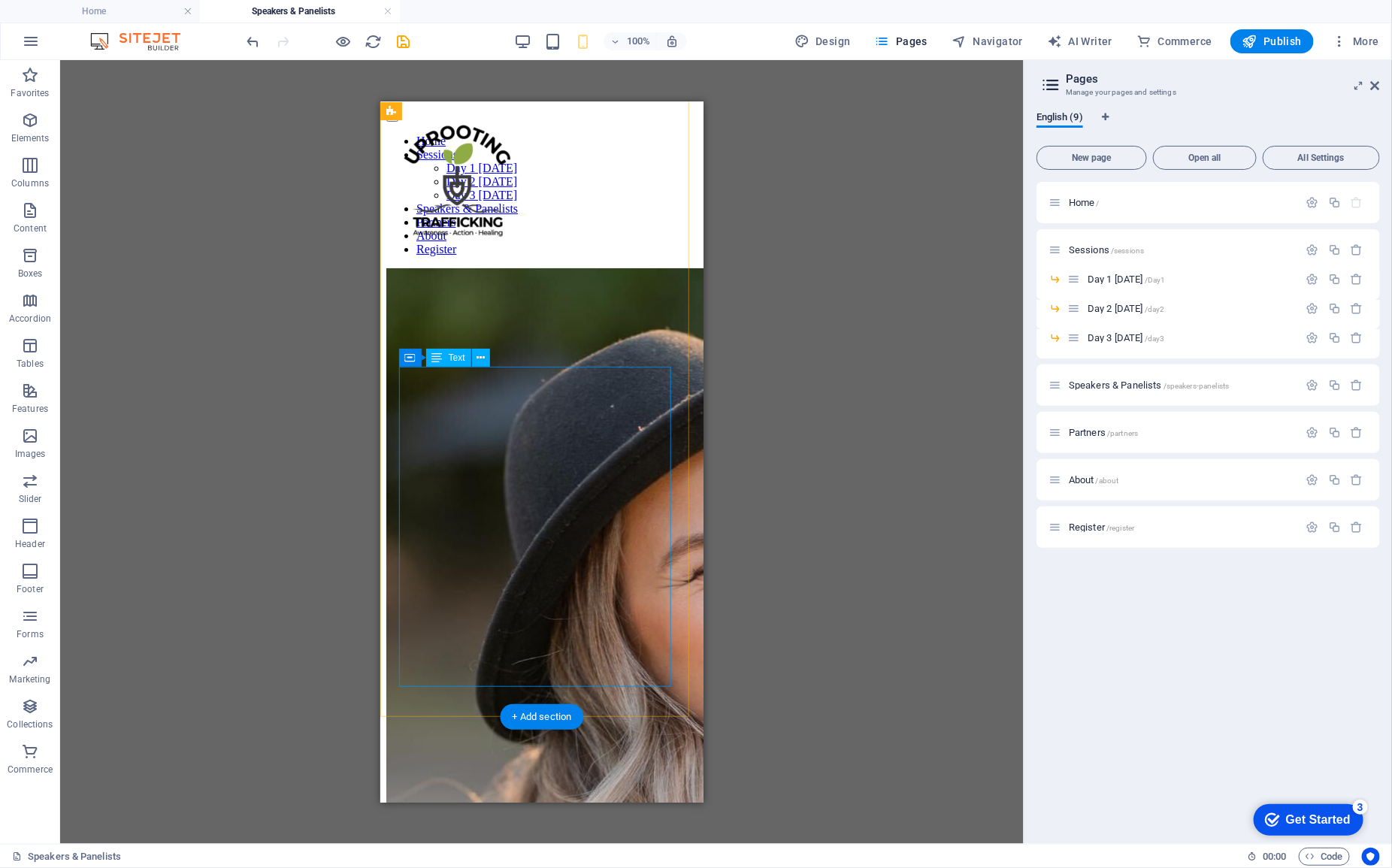
scroll to position [0, 0]
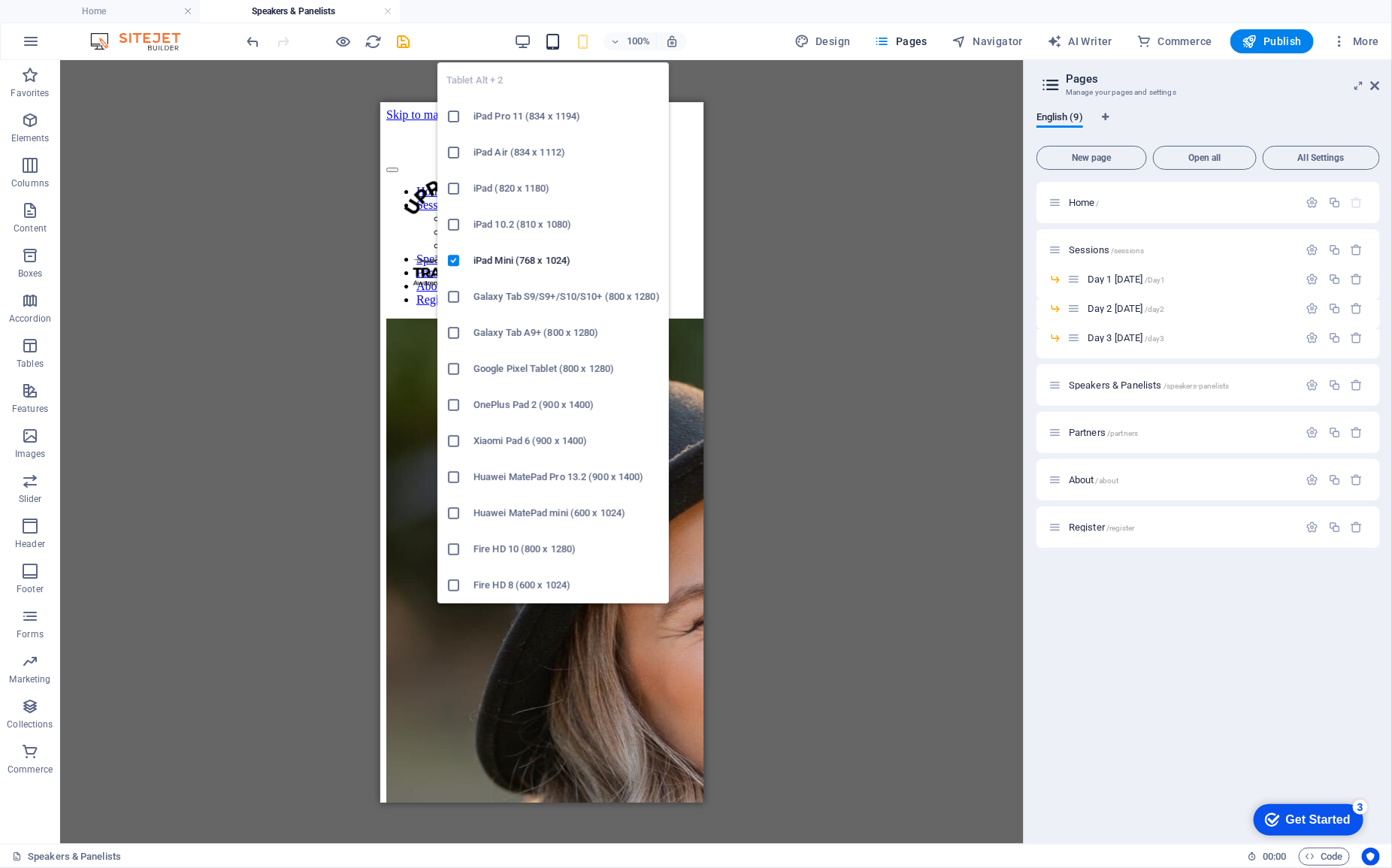
click at [554, 42] on icon "button" at bounding box center [552, 41] width 17 height 17
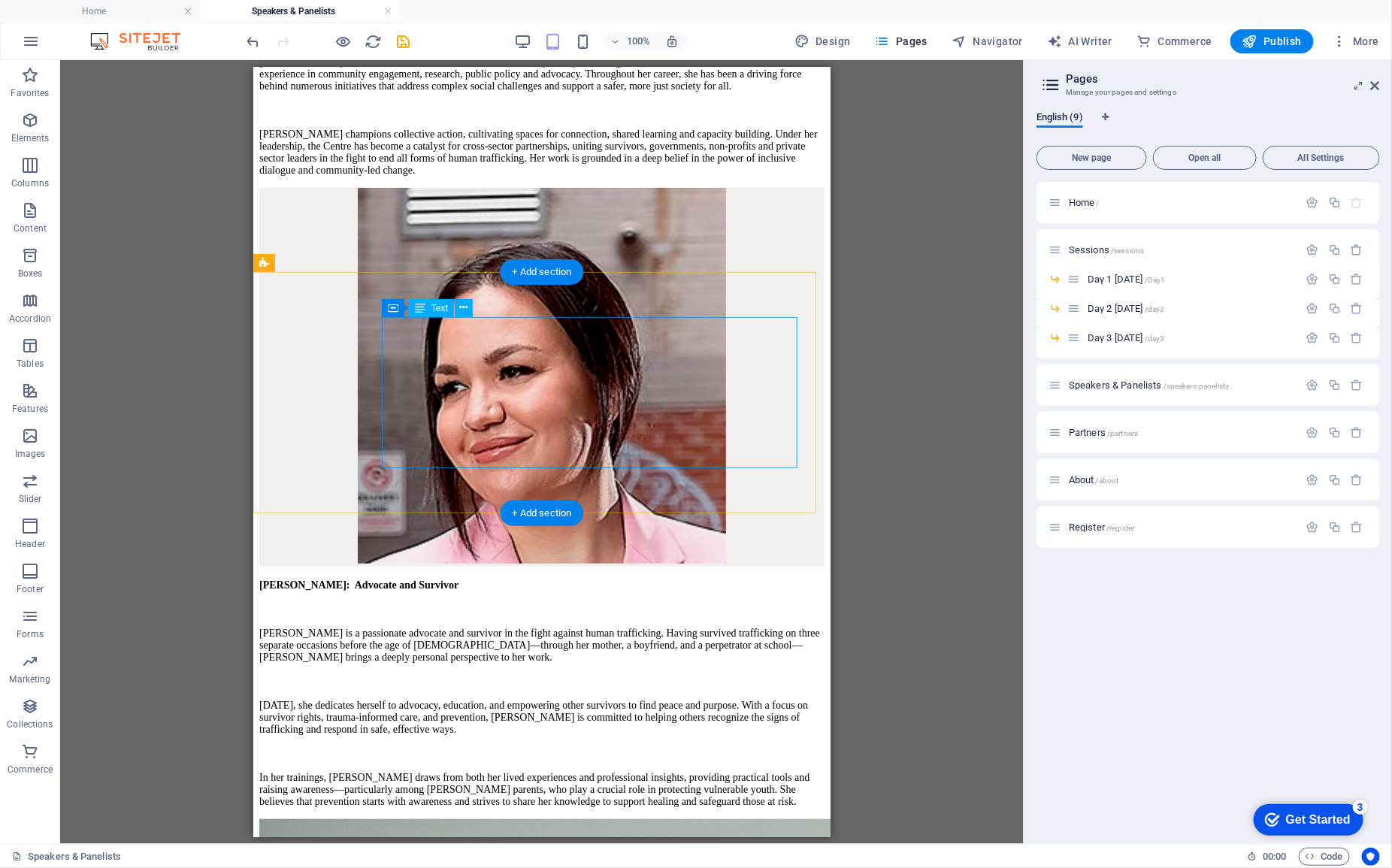
scroll to position [3005, 0]
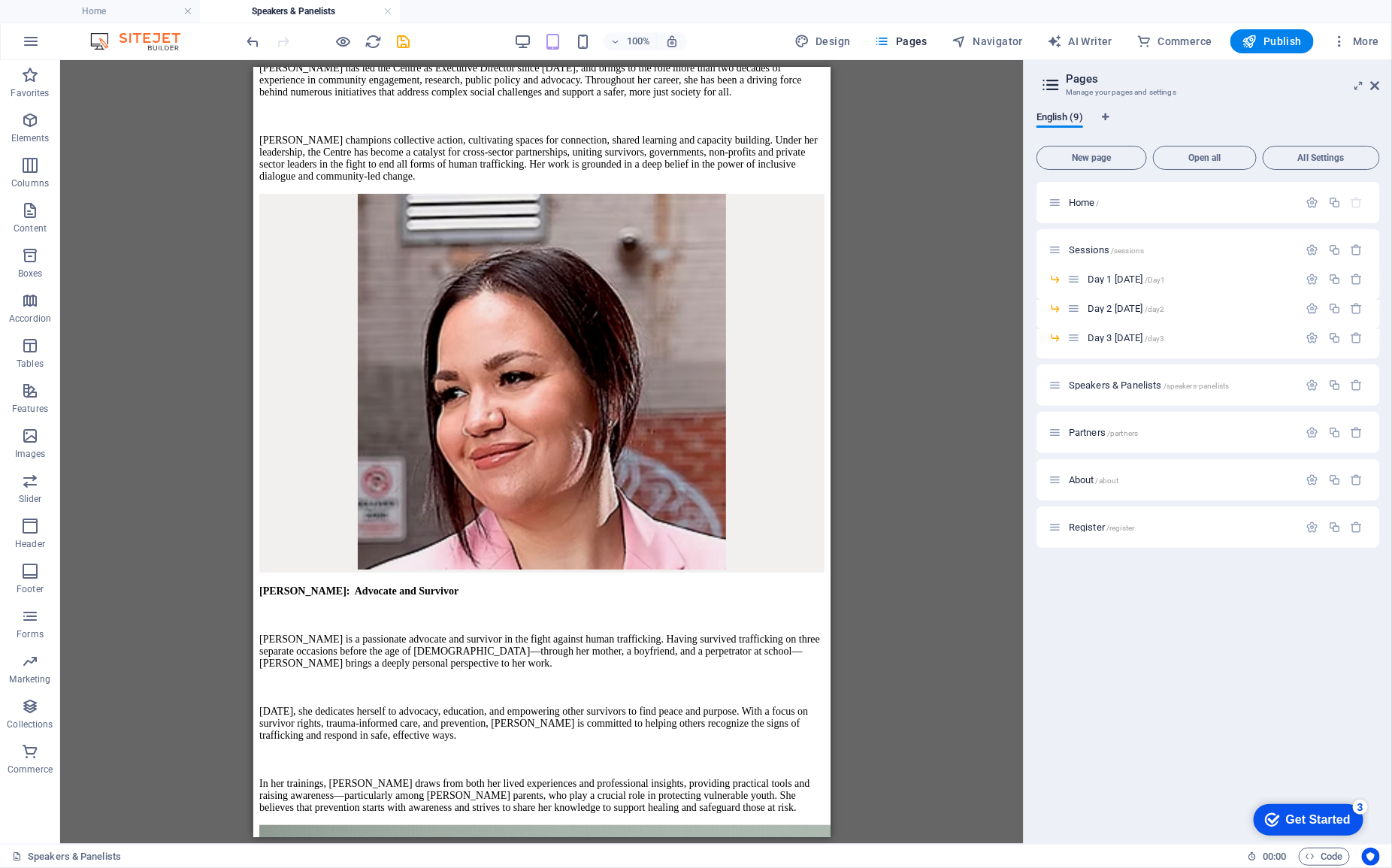
click at [536, 42] on div "100%" at bounding box center [600, 41] width 173 height 24
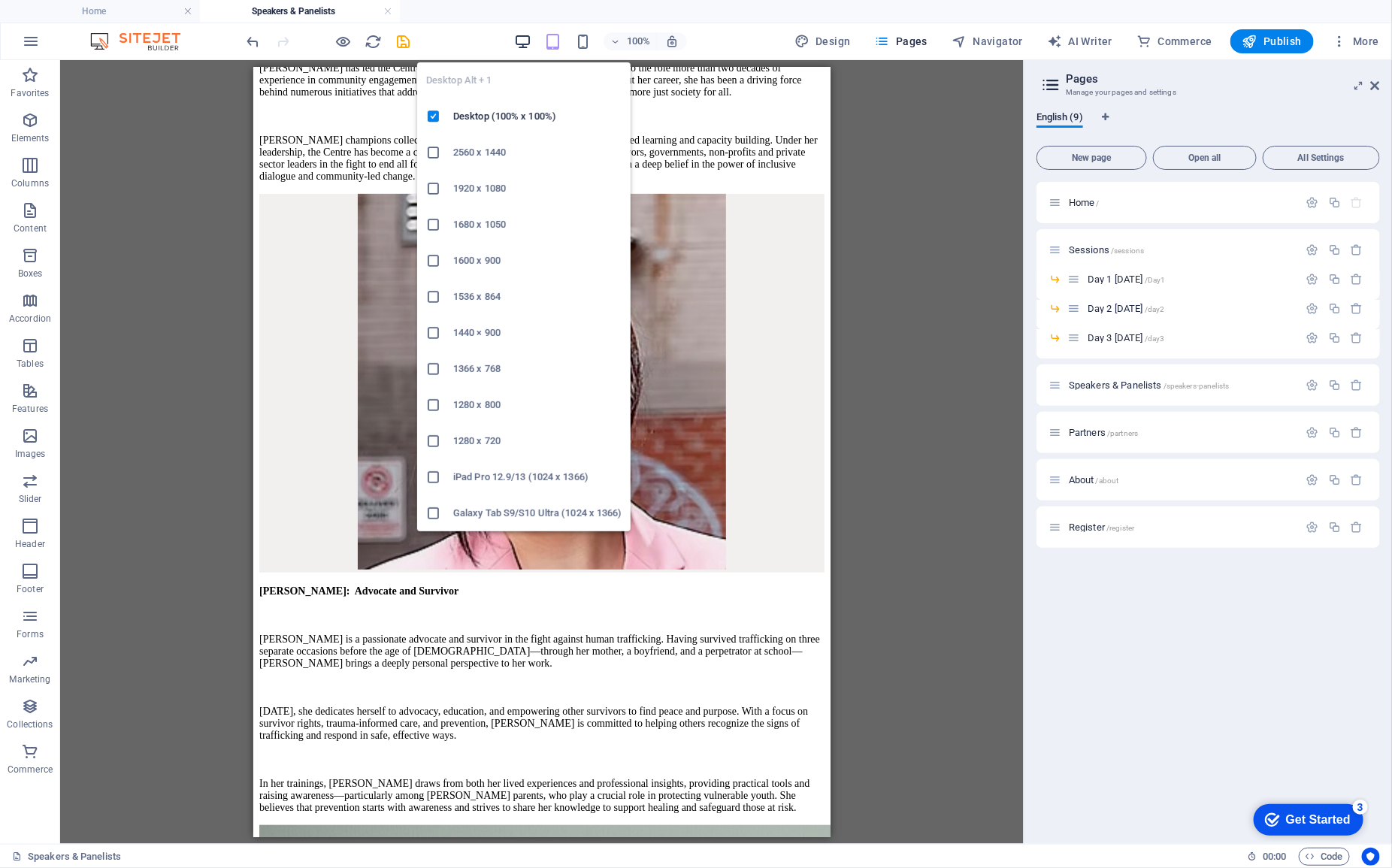
click at [519, 44] on icon "button" at bounding box center [523, 41] width 17 height 17
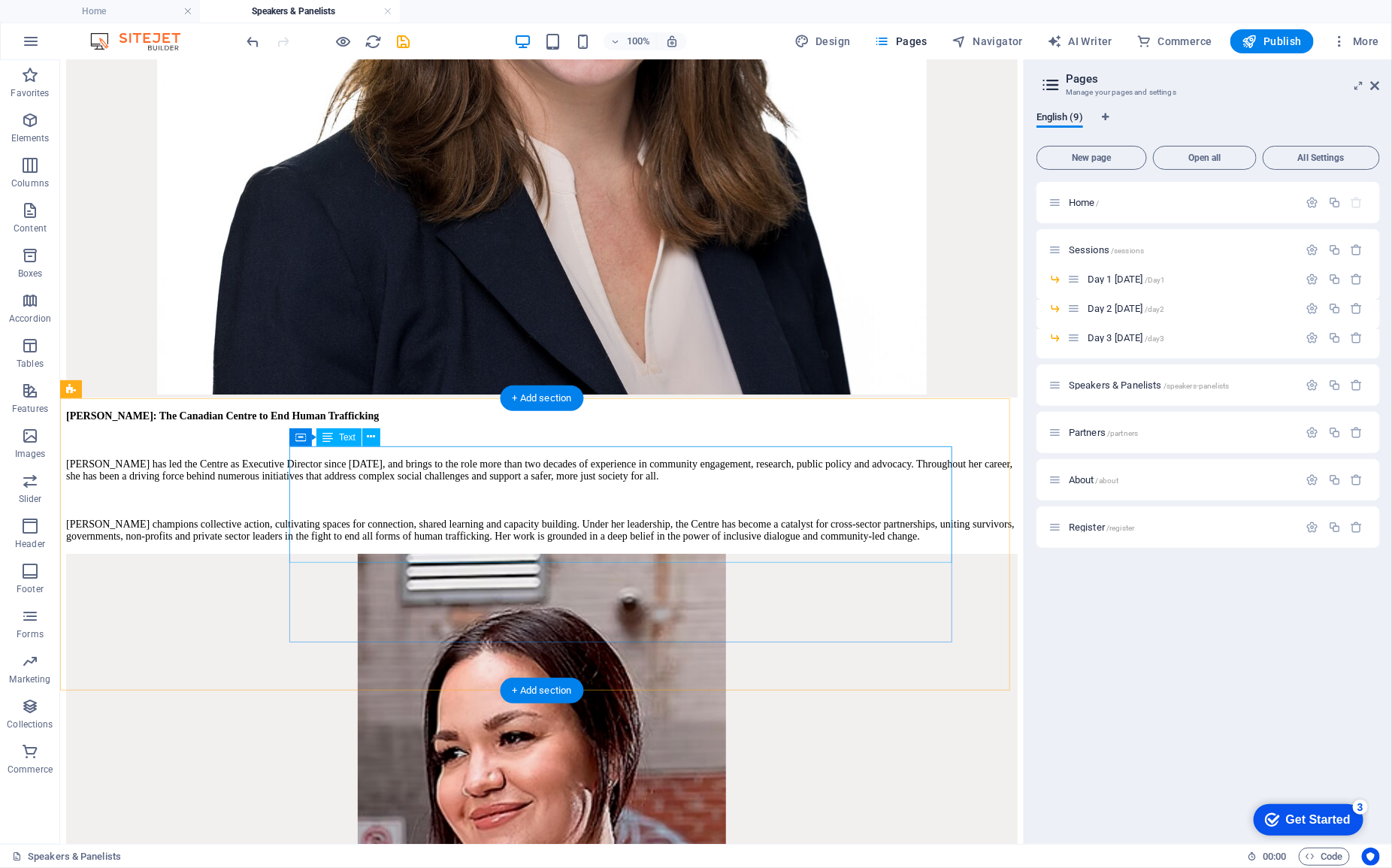
scroll to position [2485, 0]
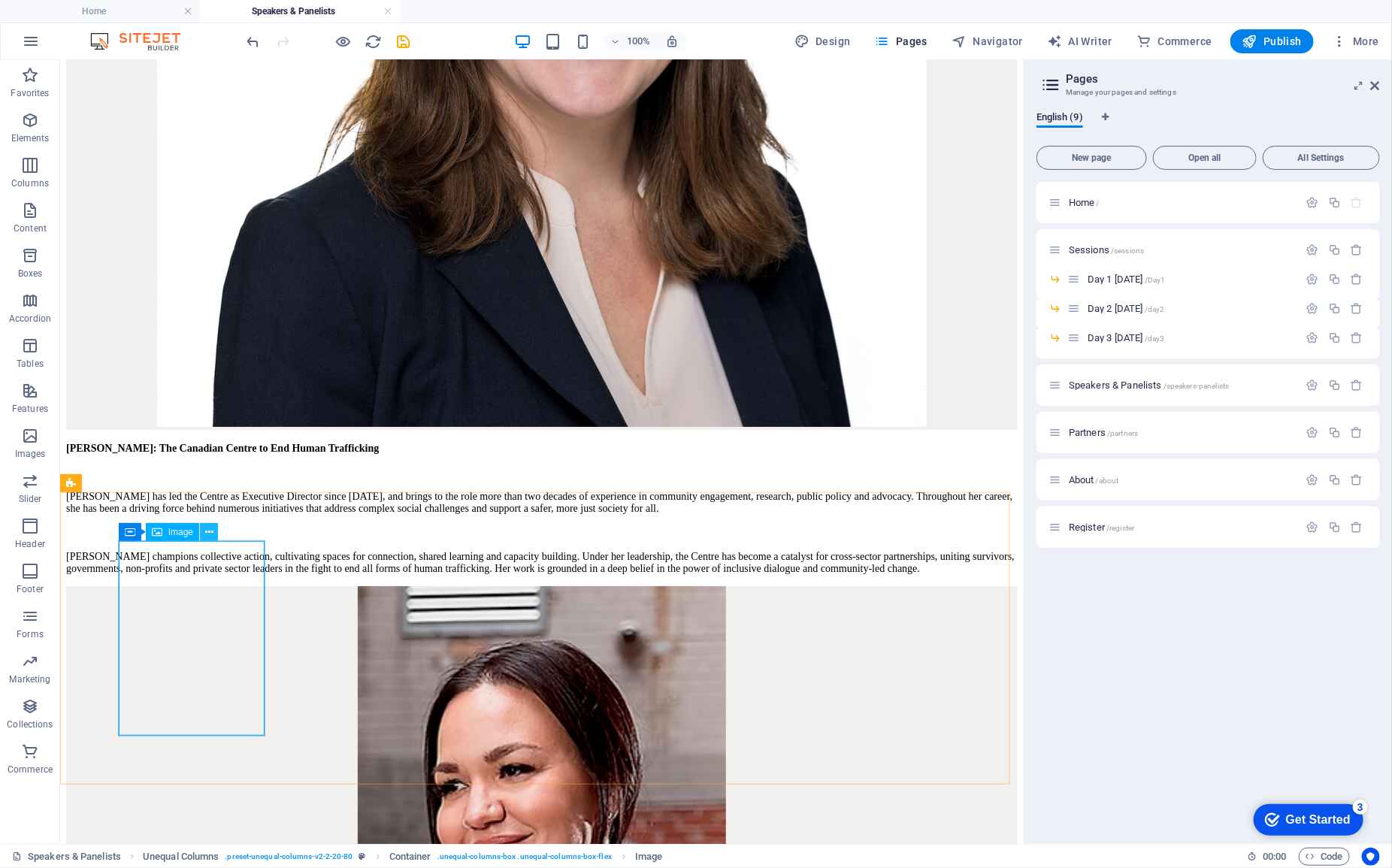
click at [211, 530] on icon at bounding box center [209, 532] width 8 height 16
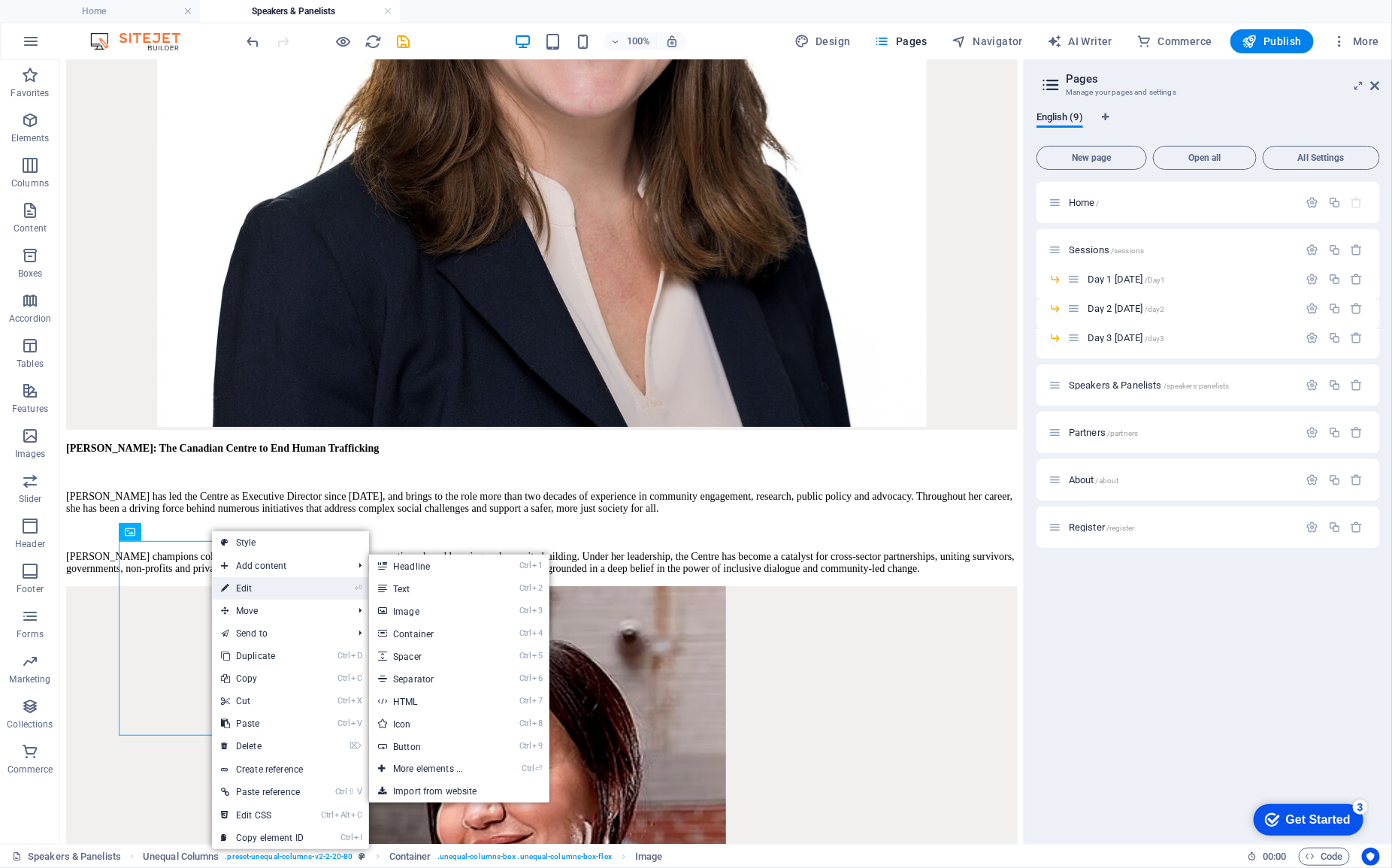
click at [252, 596] on link "⏎ Edit" at bounding box center [262, 588] width 101 height 23
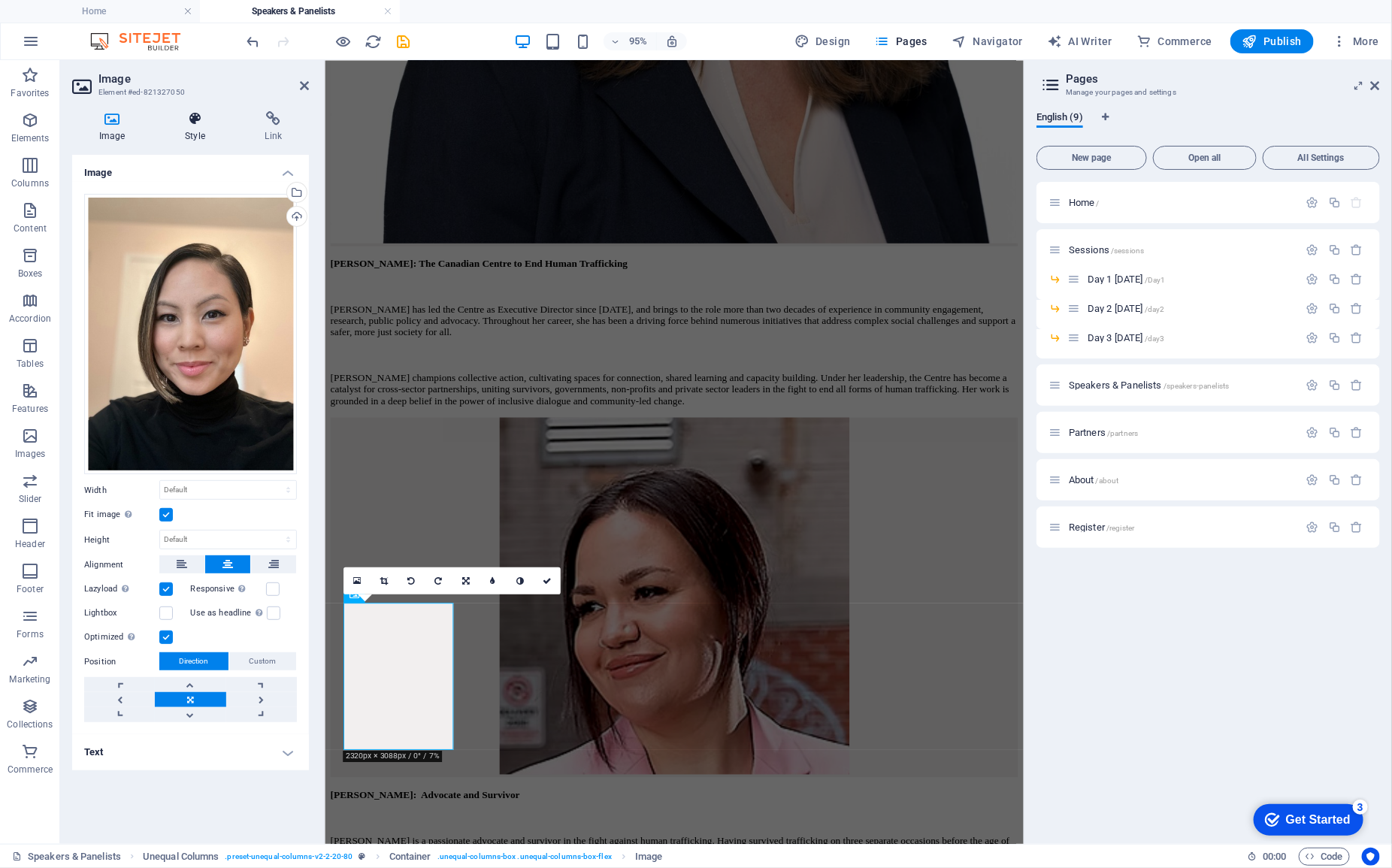
click at [196, 126] on h4 "Style" at bounding box center [197, 126] width 80 height 31
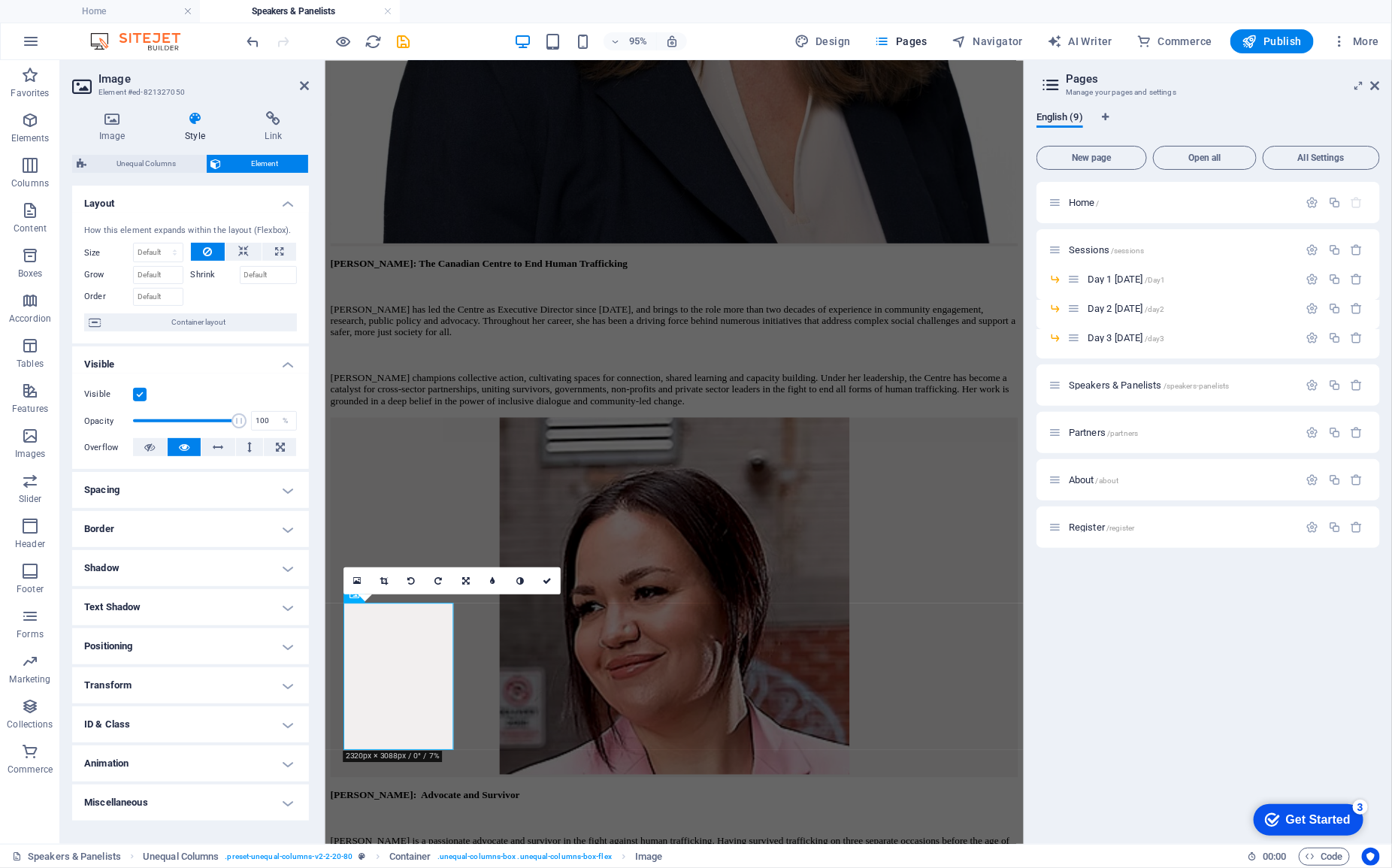
drag, startPoint x: 275, startPoint y: 164, endPoint x: 282, endPoint y: 241, distance: 77.3
click at [275, 163] on span "Element" at bounding box center [265, 164] width 78 height 18
click at [188, 123] on icon at bounding box center [194, 118] width 73 height 15
click at [193, 321] on span "Container layout" at bounding box center [199, 323] width 187 height 18
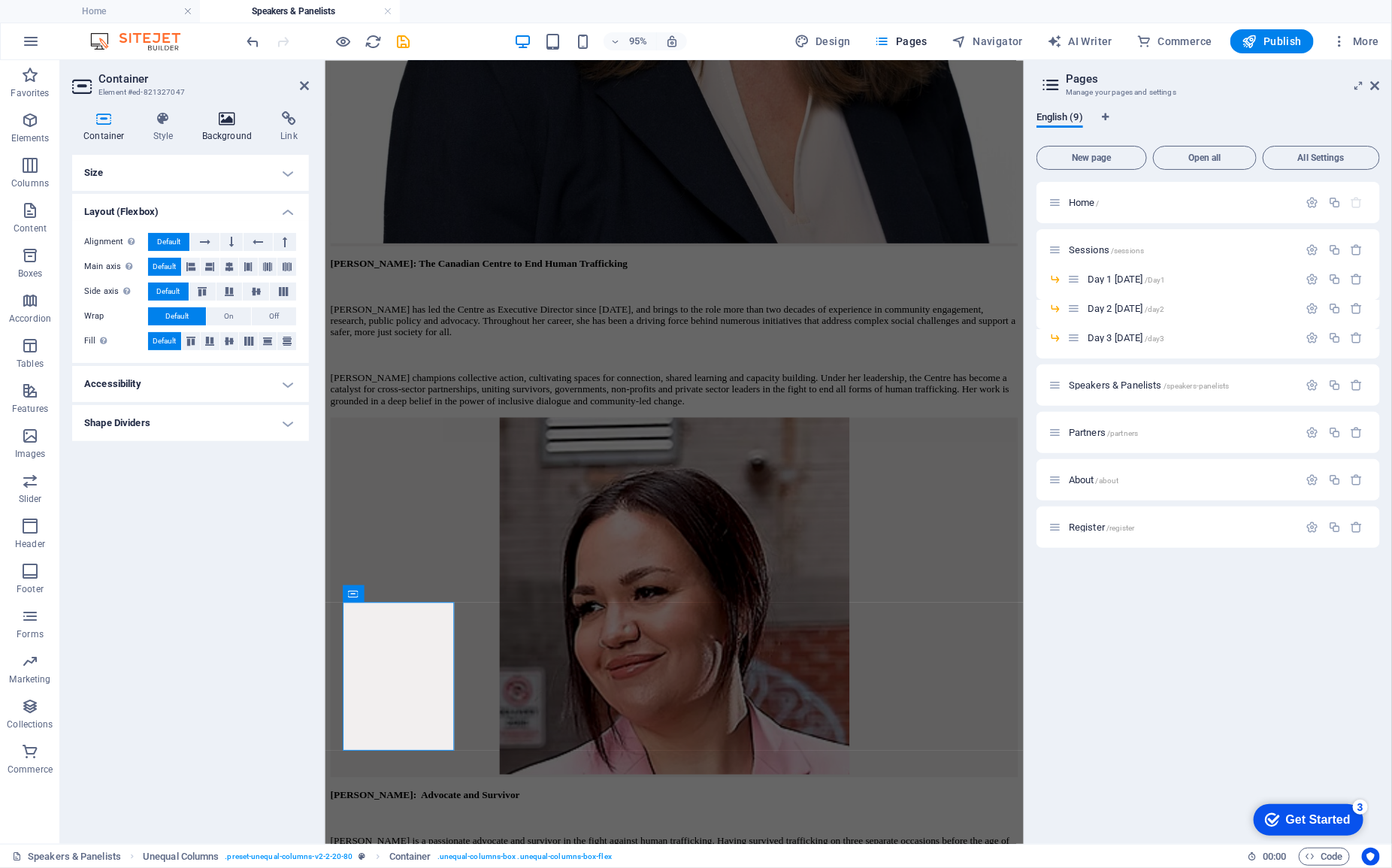
click at [227, 132] on h4 "Background" at bounding box center [230, 126] width 79 height 31
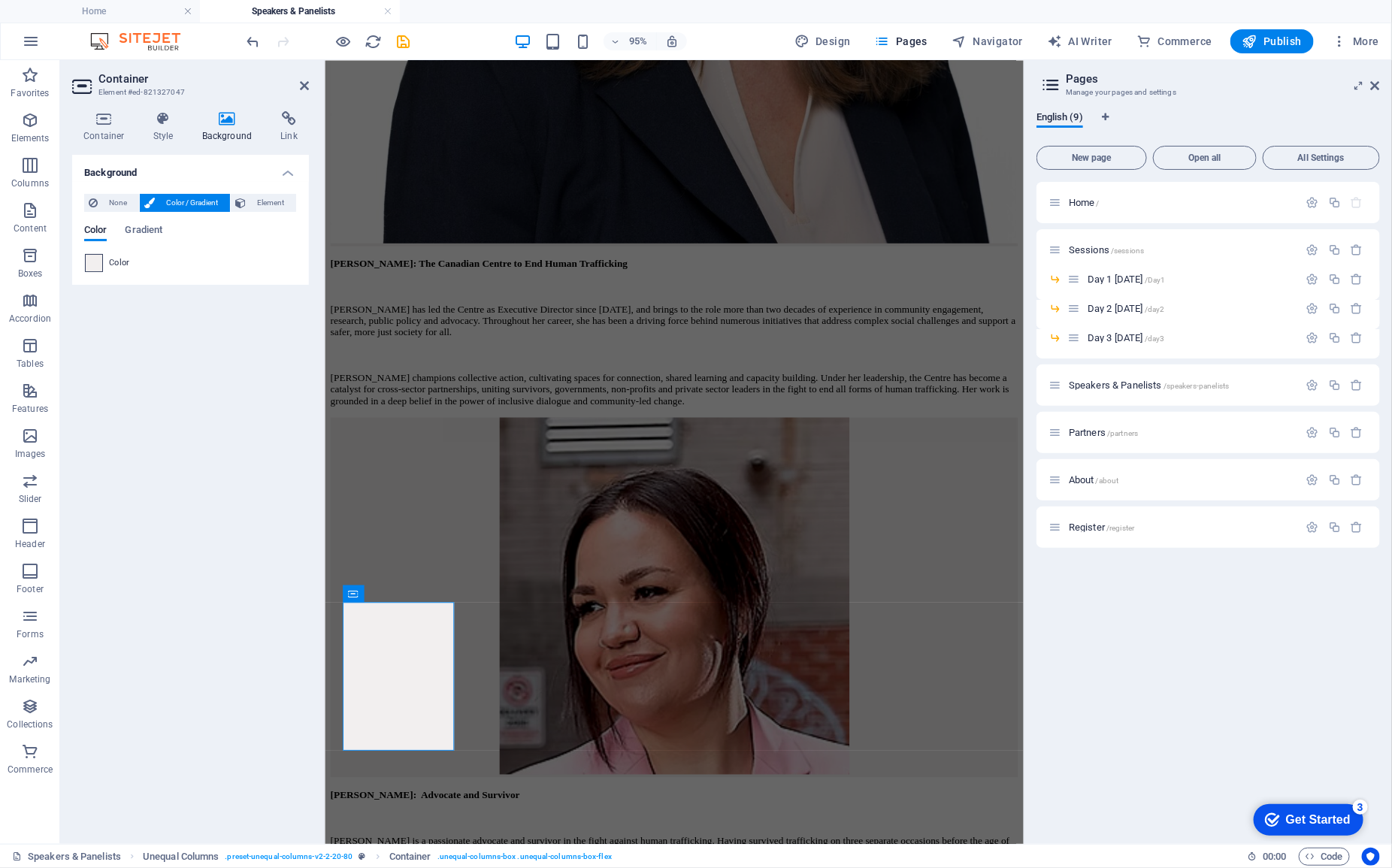
click at [92, 261] on span at bounding box center [94, 263] width 17 height 16
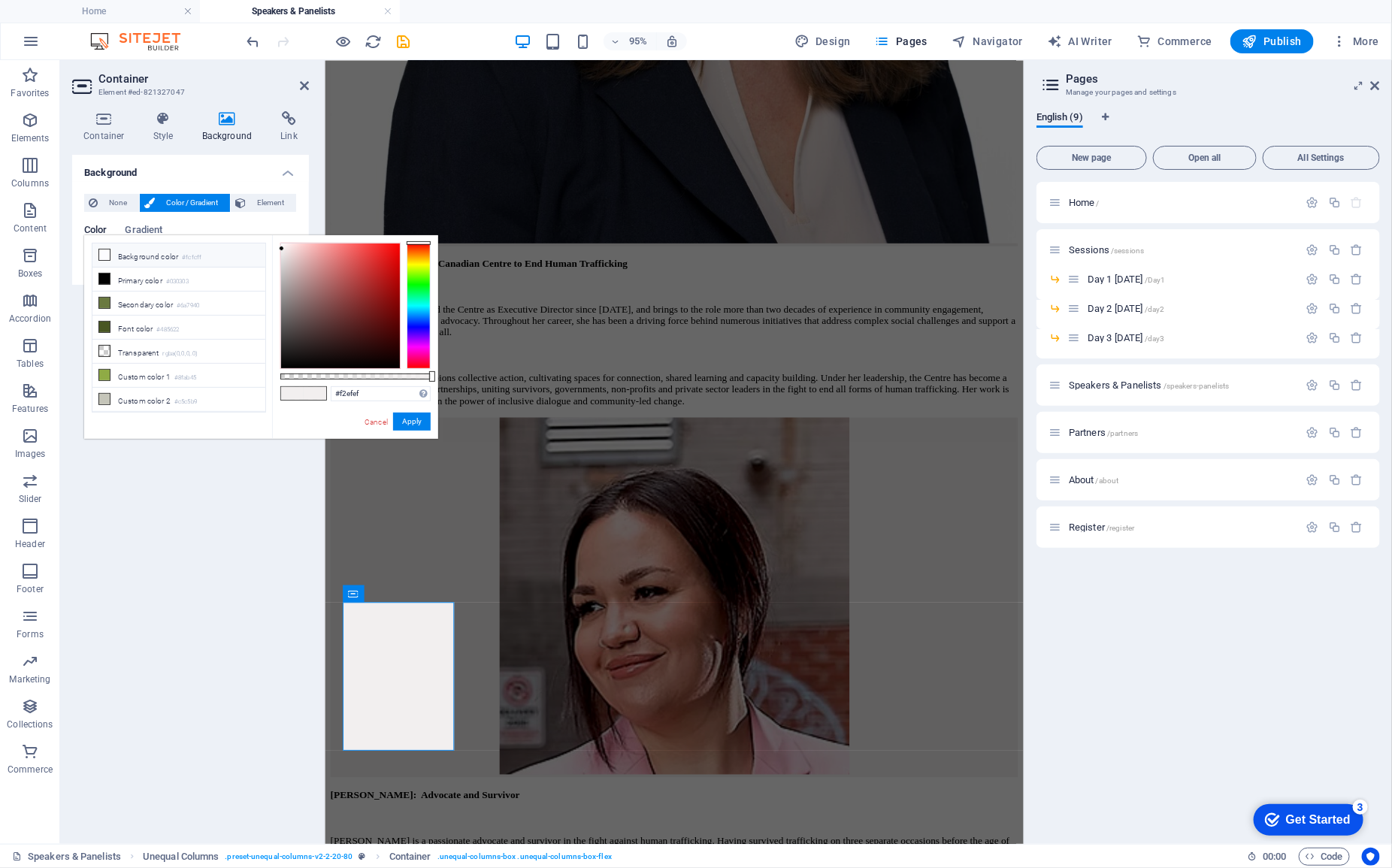
click at [128, 257] on li "Background color #fcfcff" at bounding box center [179, 256] width 173 height 24
type input "#fcfcff"
drag, startPoint x: 107, startPoint y: 383, endPoint x: 428, endPoint y: 424, distance: 323.6
click at [428, 424] on button "Apply" at bounding box center [412, 422] width 38 height 18
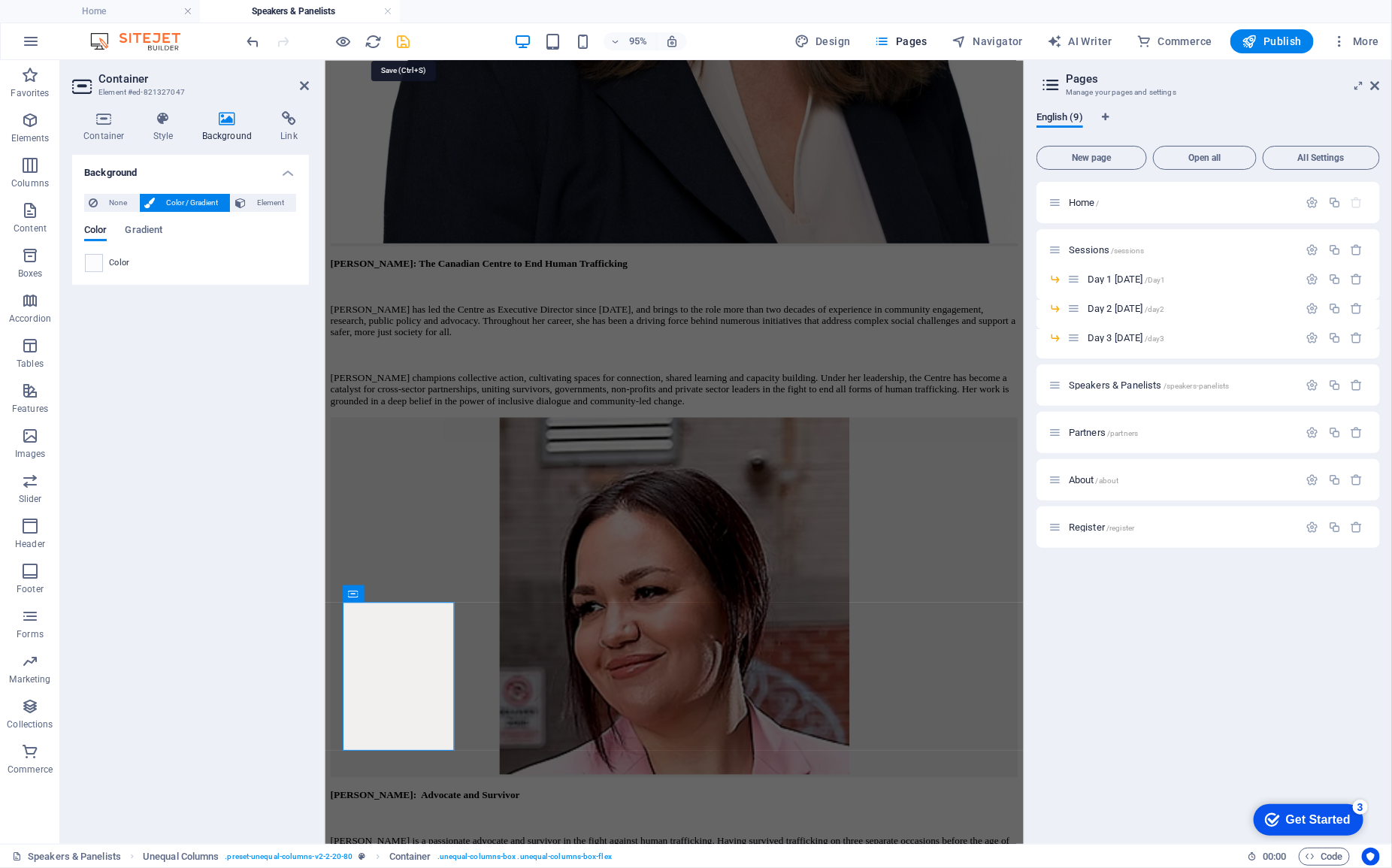
click at [400, 43] on icon "save" at bounding box center [403, 41] width 17 height 17
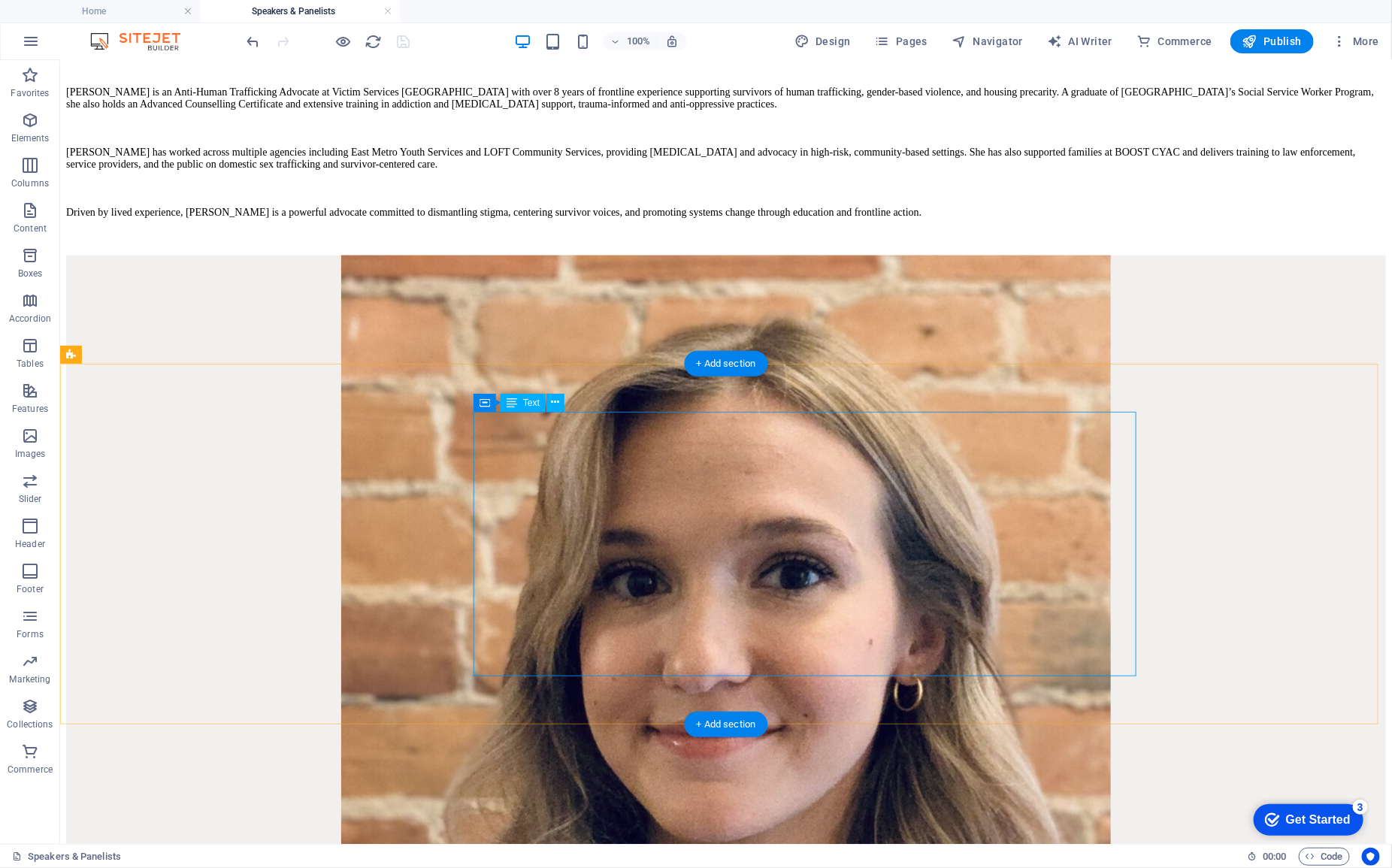
scroll to position [795, 0]
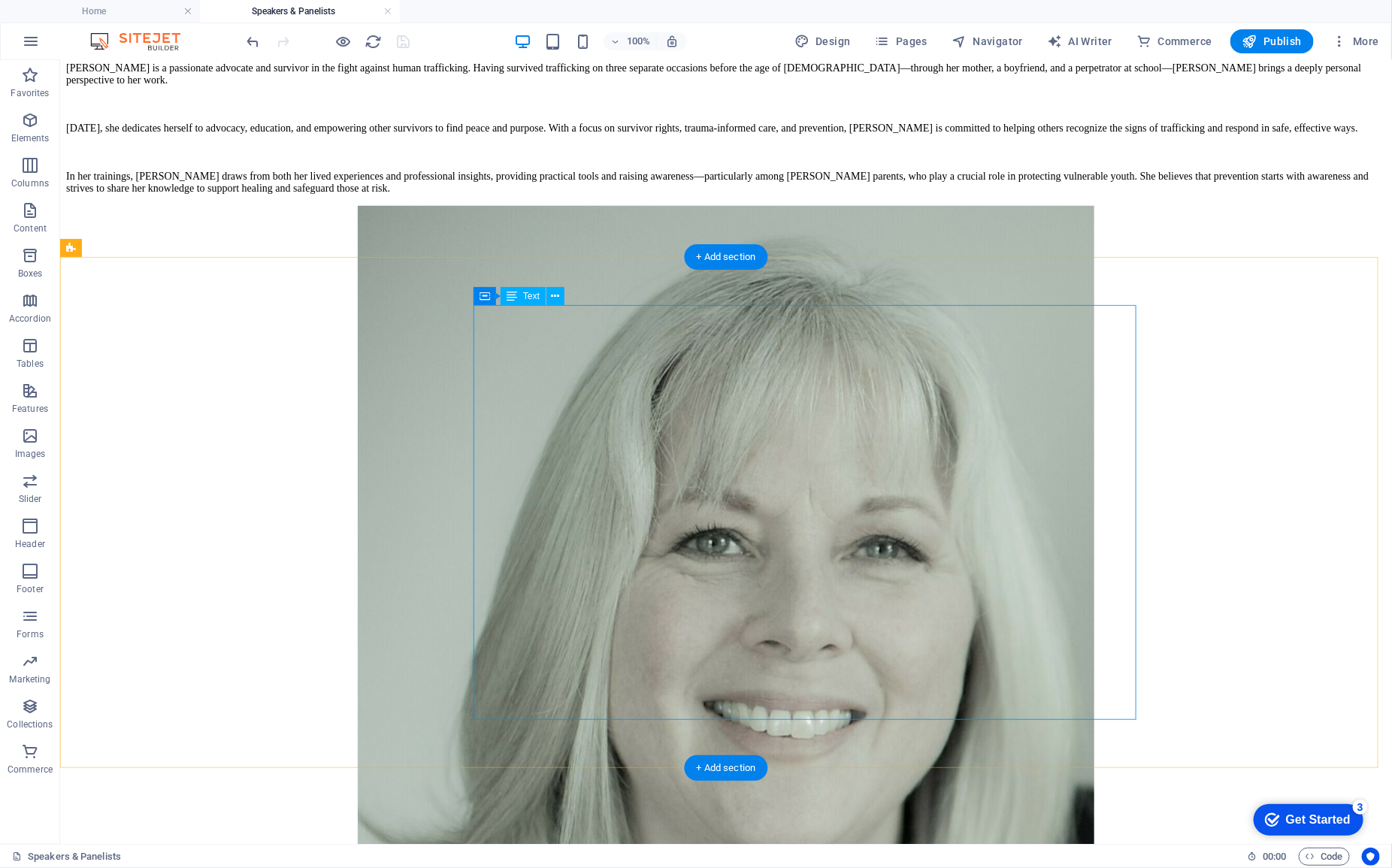
scroll to position [2767, 0]
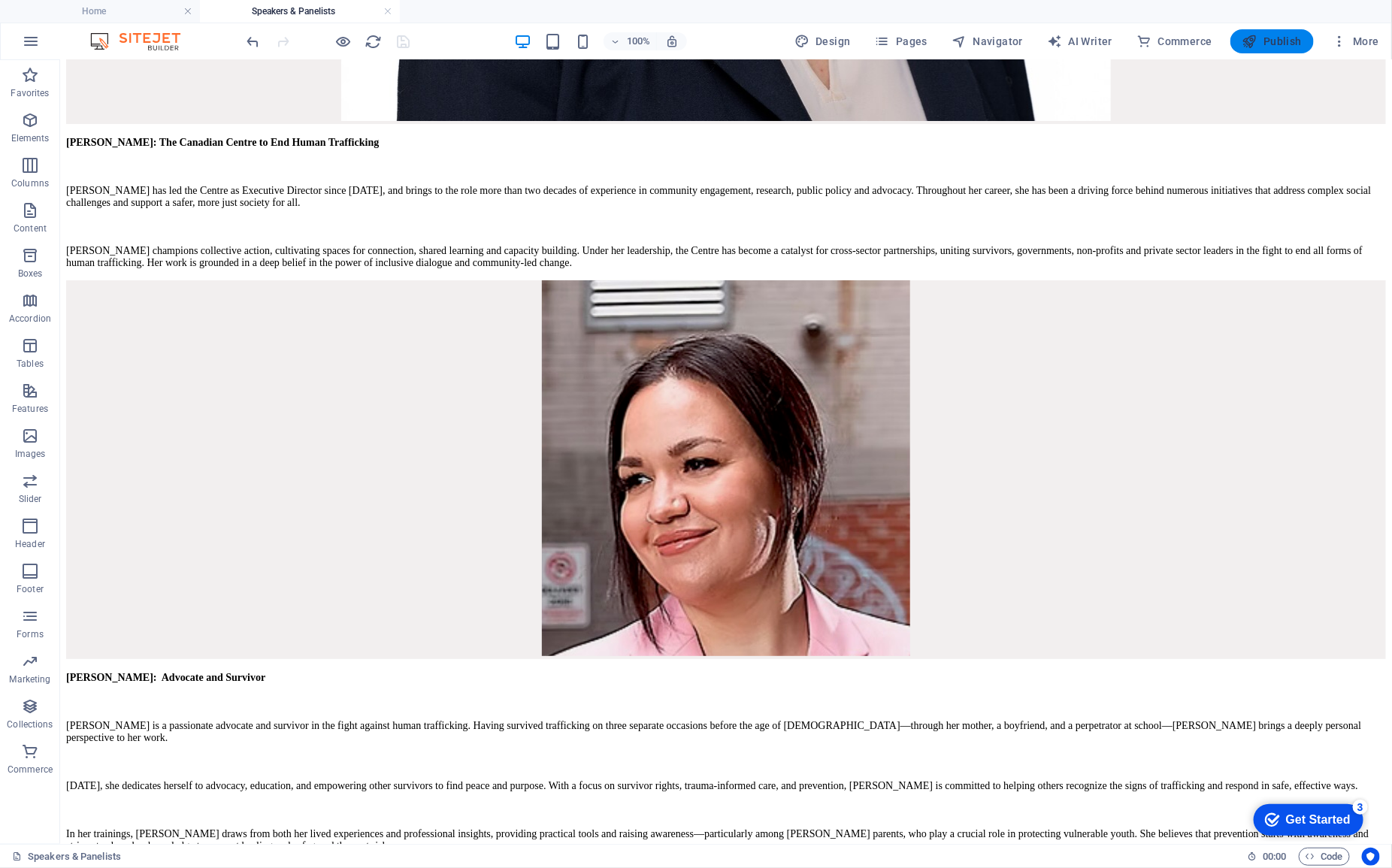
click at [1271, 39] on span "Publish" at bounding box center [1272, 41] width 60 height 15
